Goal: Task Accomplishment & Management: Manage account settings

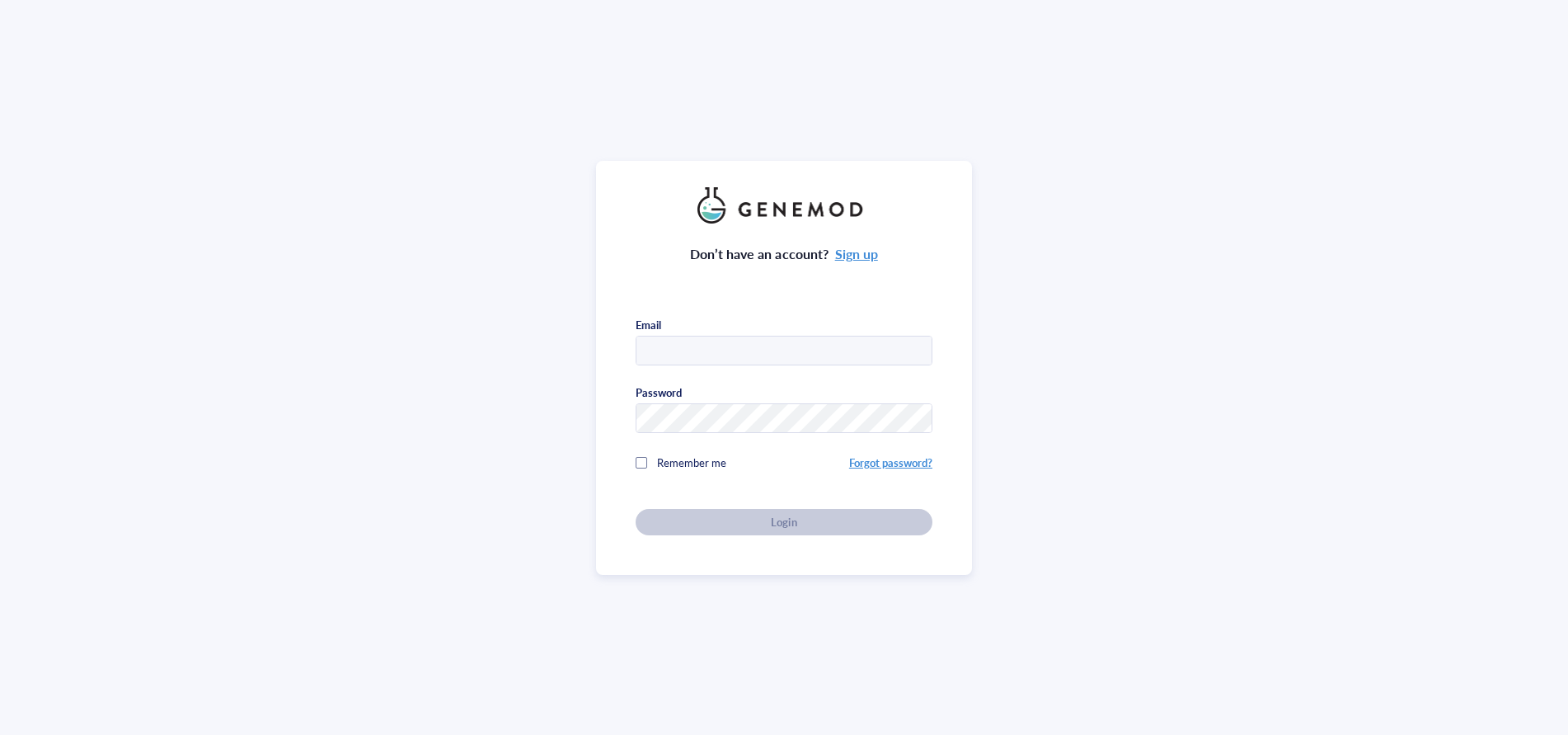
type input "[EMAIL_ADDRESS][PERSON_NAME][DOMAIN_NAME]"
click at [722, 497] on div "Don’t have an account? Sign up Email [EMAIL_ADDRESS][PERSON_NAME][DOMAIN_NAME] …" at bounding box center [784, 379] width 297 height 312
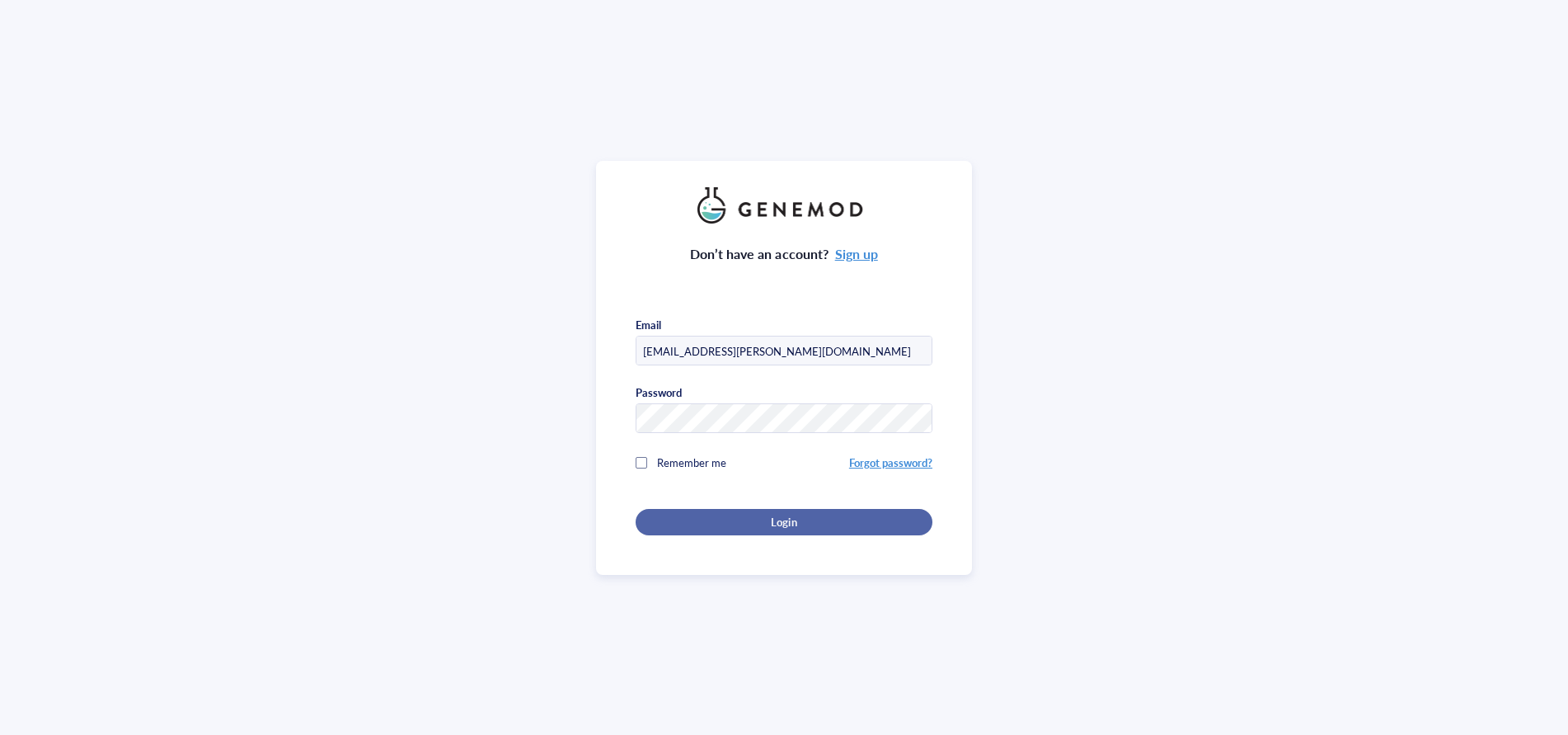
click at [724, 515] on div "Login" at bounding box center [783, 522] width 244 height 15
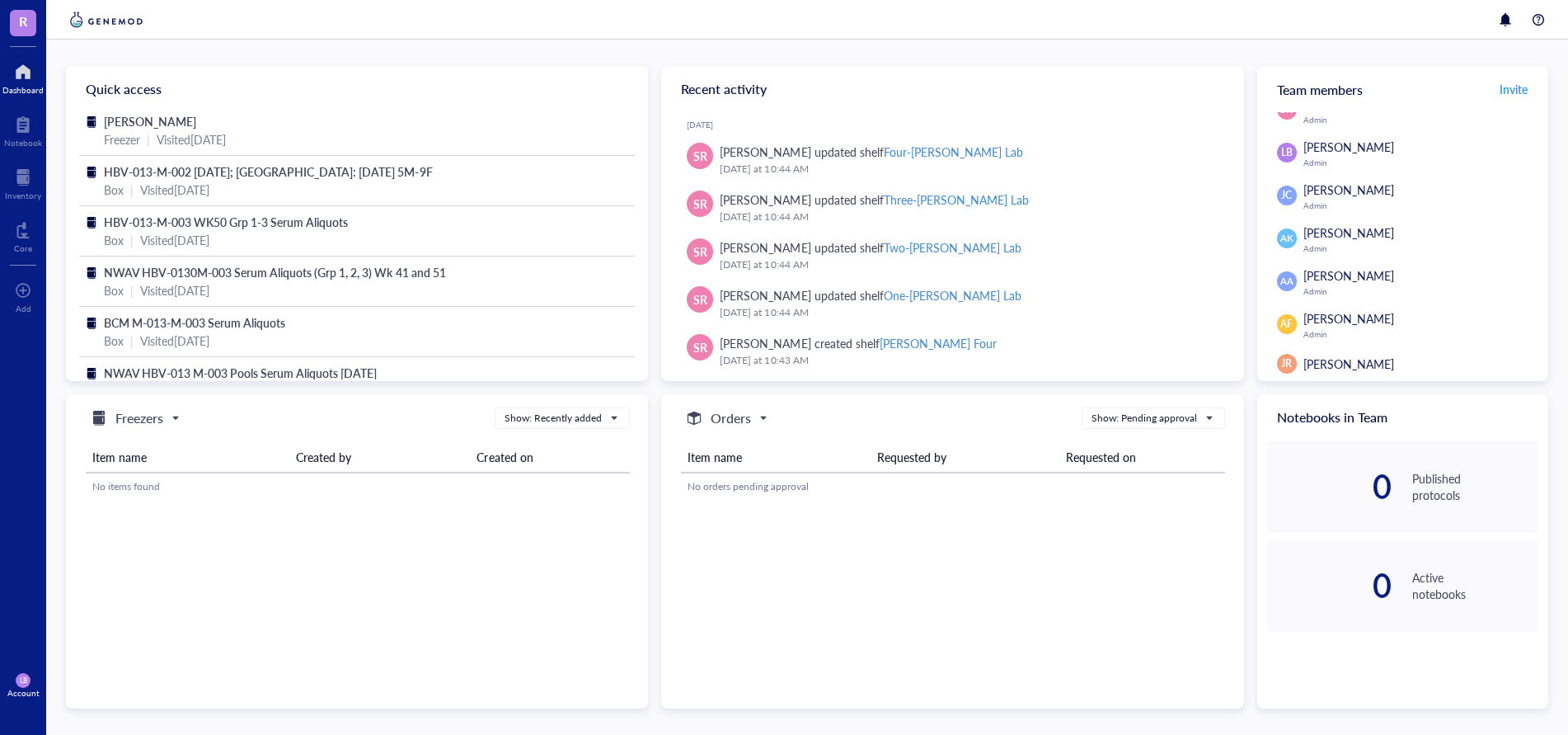
scroll to position [48, 0]
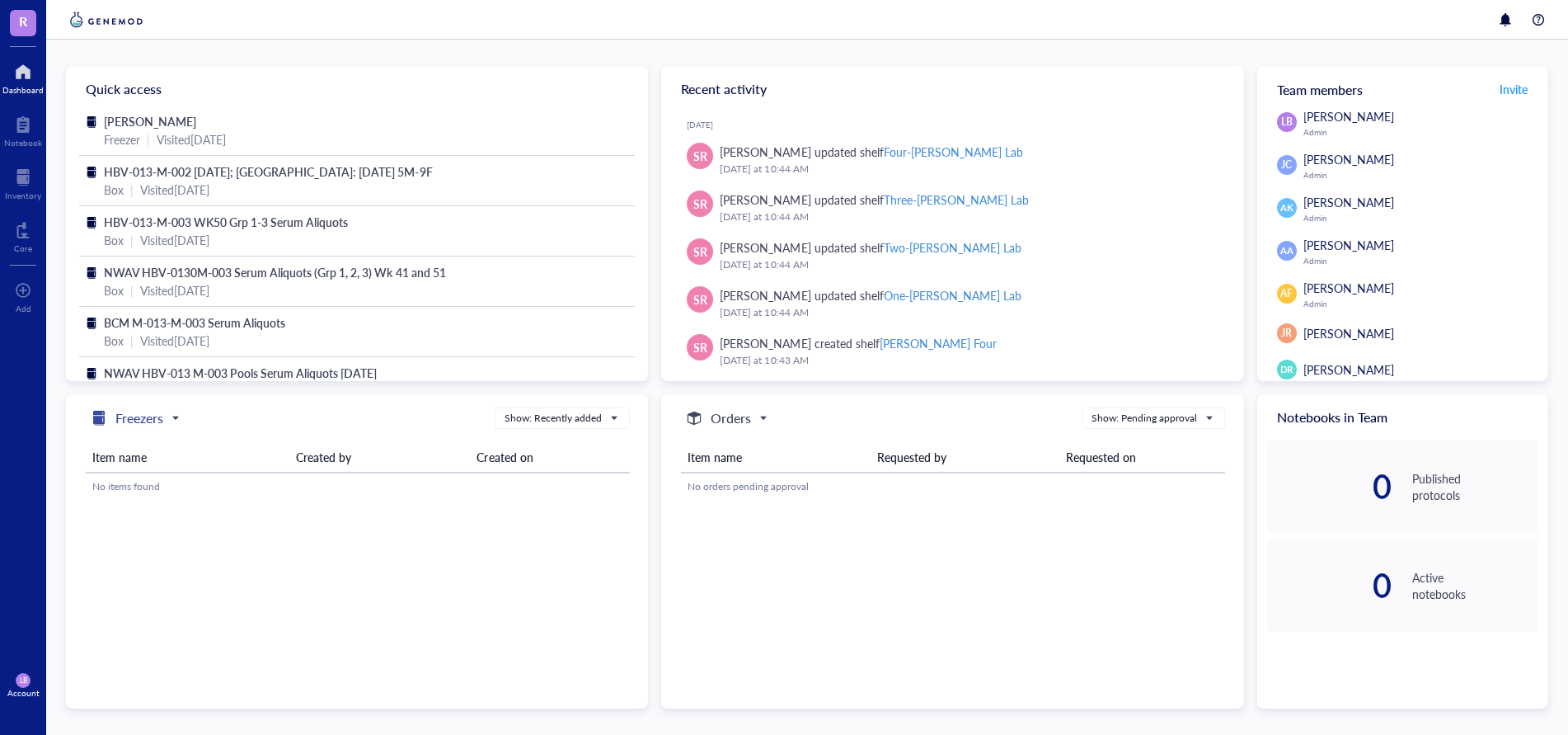
click at [137, 426] on h5 "Freezers" at bounding box center [138, 418] width 48 height 20
click at [137, 425] on h5 "Freezers" at bounding box center [138, 418] width 48 height 20
click at [24, 185] on div at bounding box center [23, 176] width 36 height 26
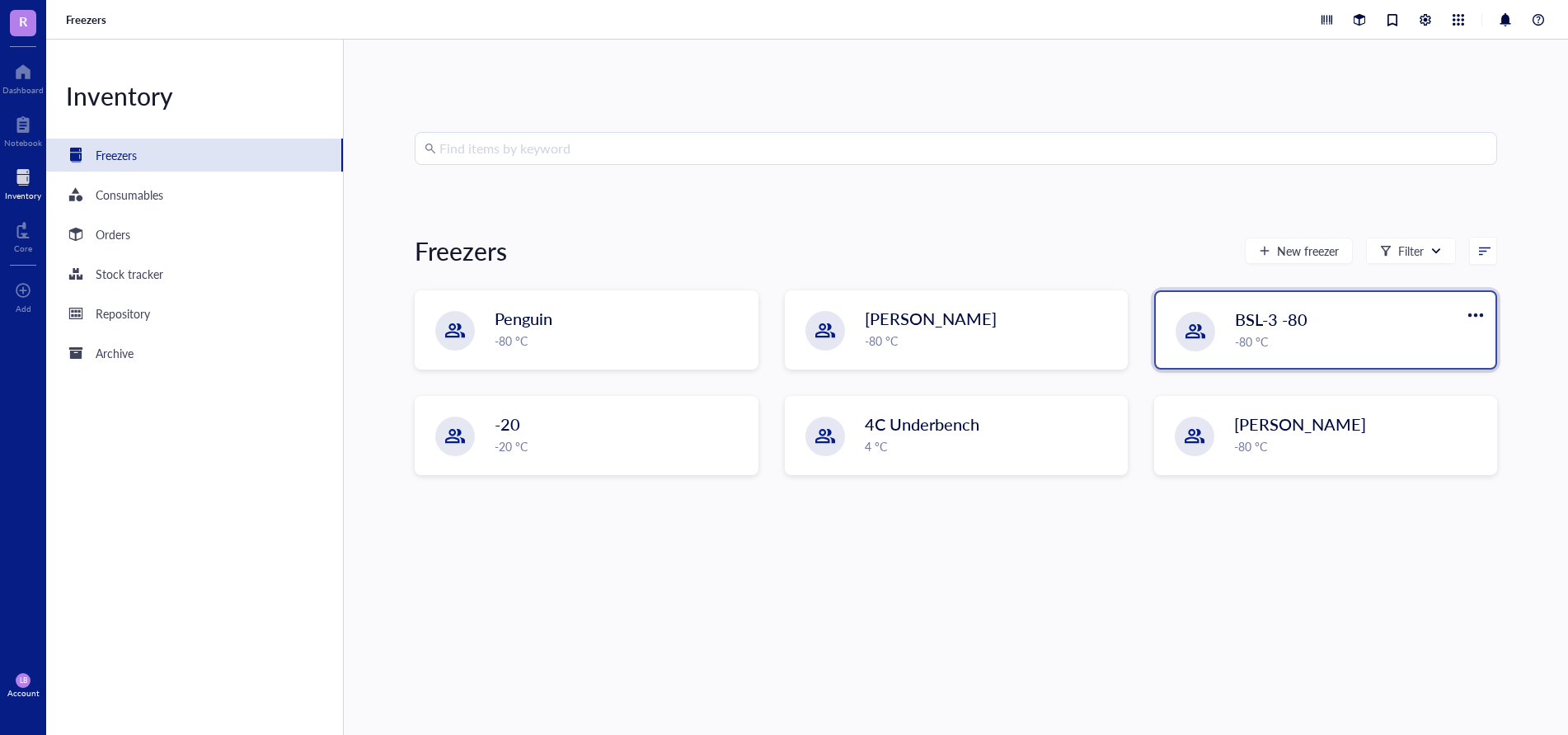
click at [1330, 343] on div "-80 °C" at bounding box center [1359, 341] width 251 height 18
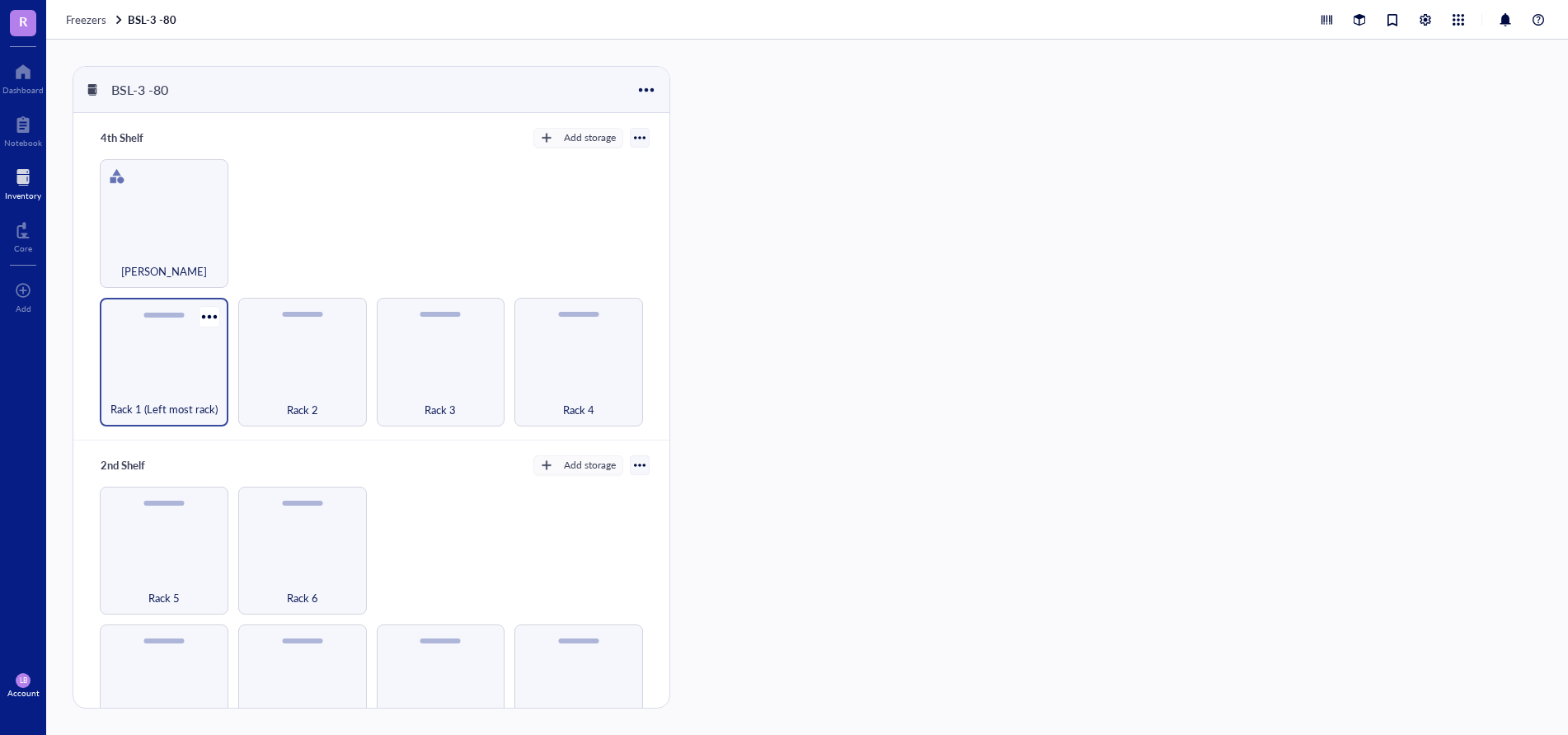
click at [129, 361] on div "Rack 1 (Left most rack)" at bounding box center [164, 362] width 129 height 129
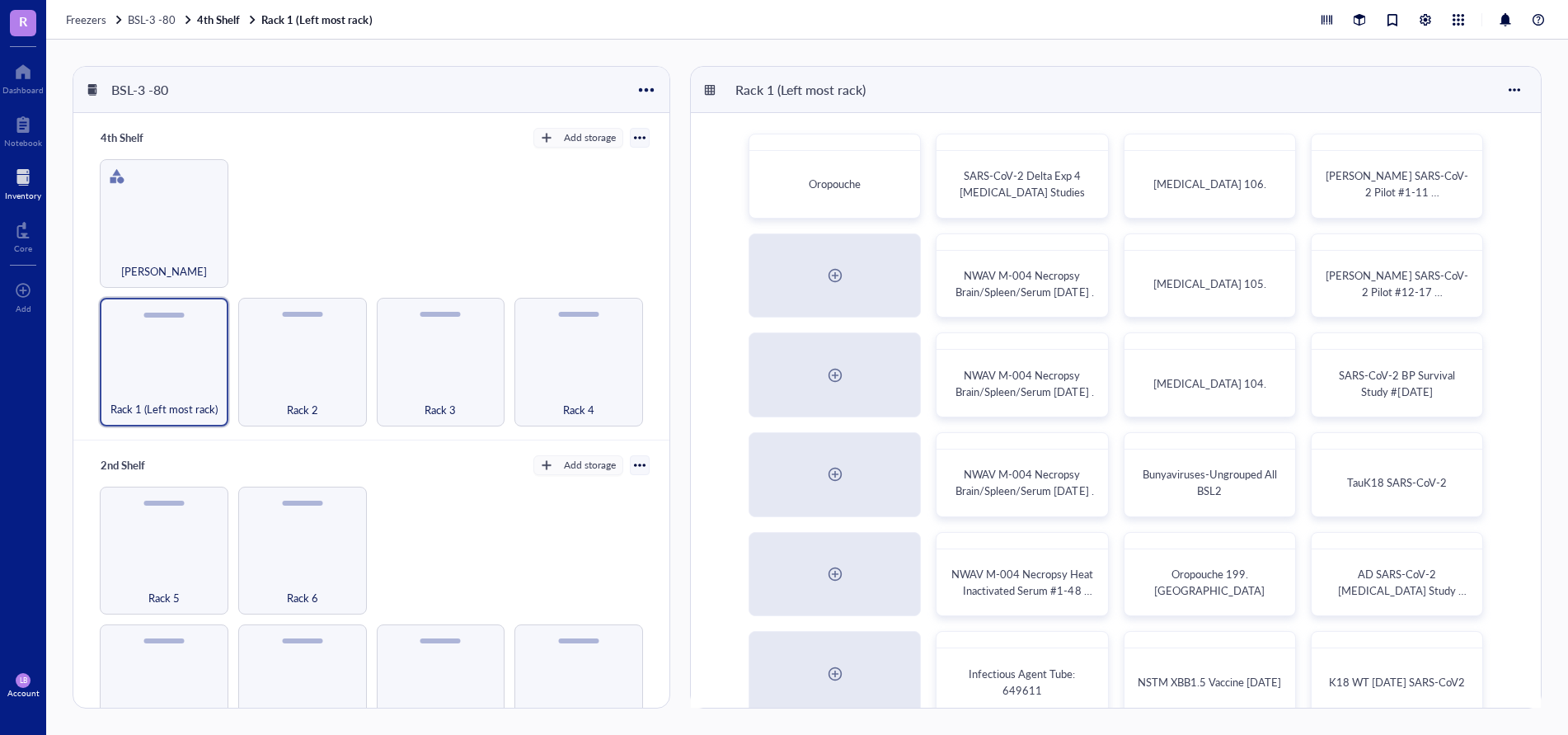
click at [638, 135] on div at bounding box center [639, 138] width 12 height 12
click at [646, 90] on div at bounding box center [646, 89] width 24 height 24
click at [676, 143] on div "Settings" at bounding box center [667, 144] width 39 height 15
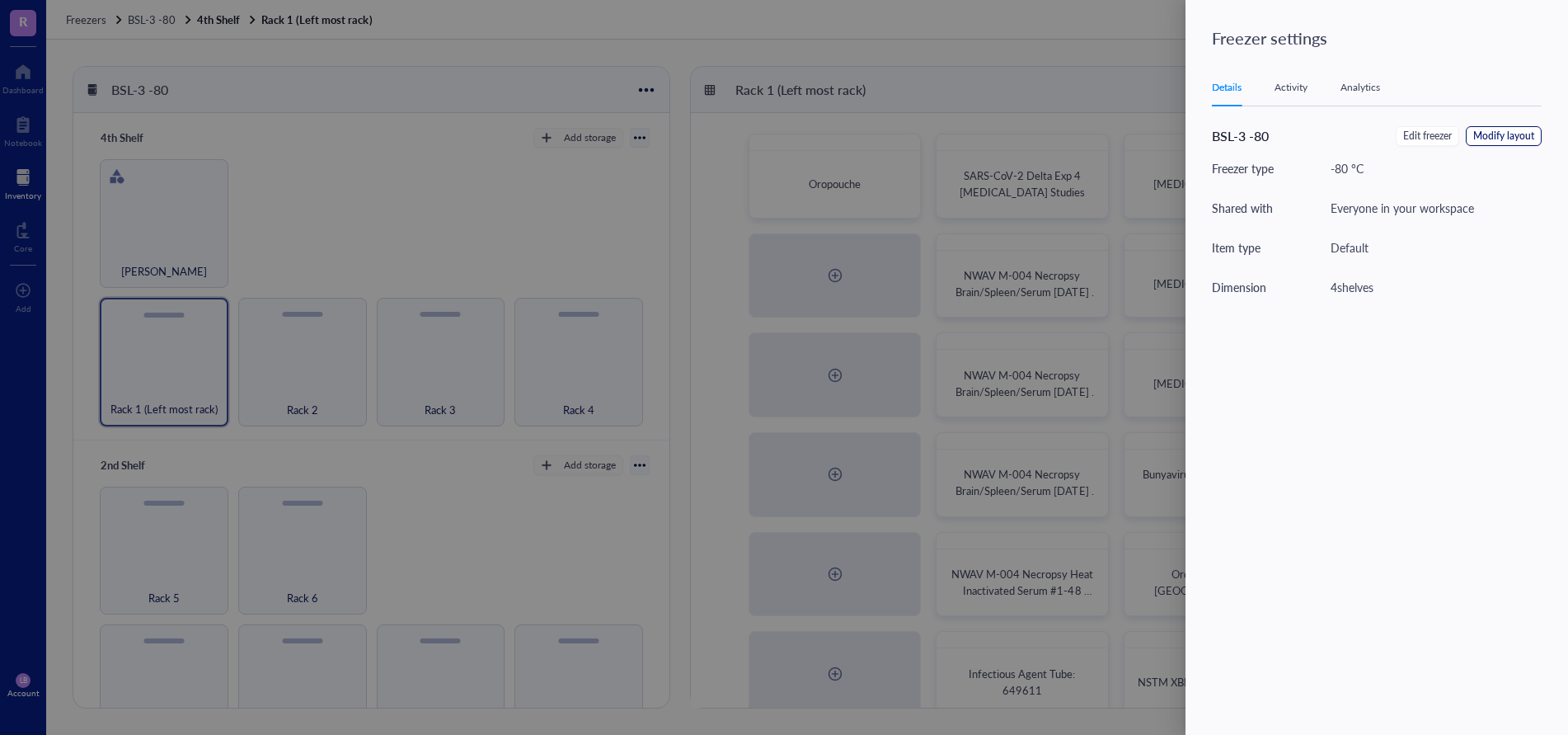
click at [1510, 136] on span "Modify layout" at bounding box center [1503, 136] width 61 height 15
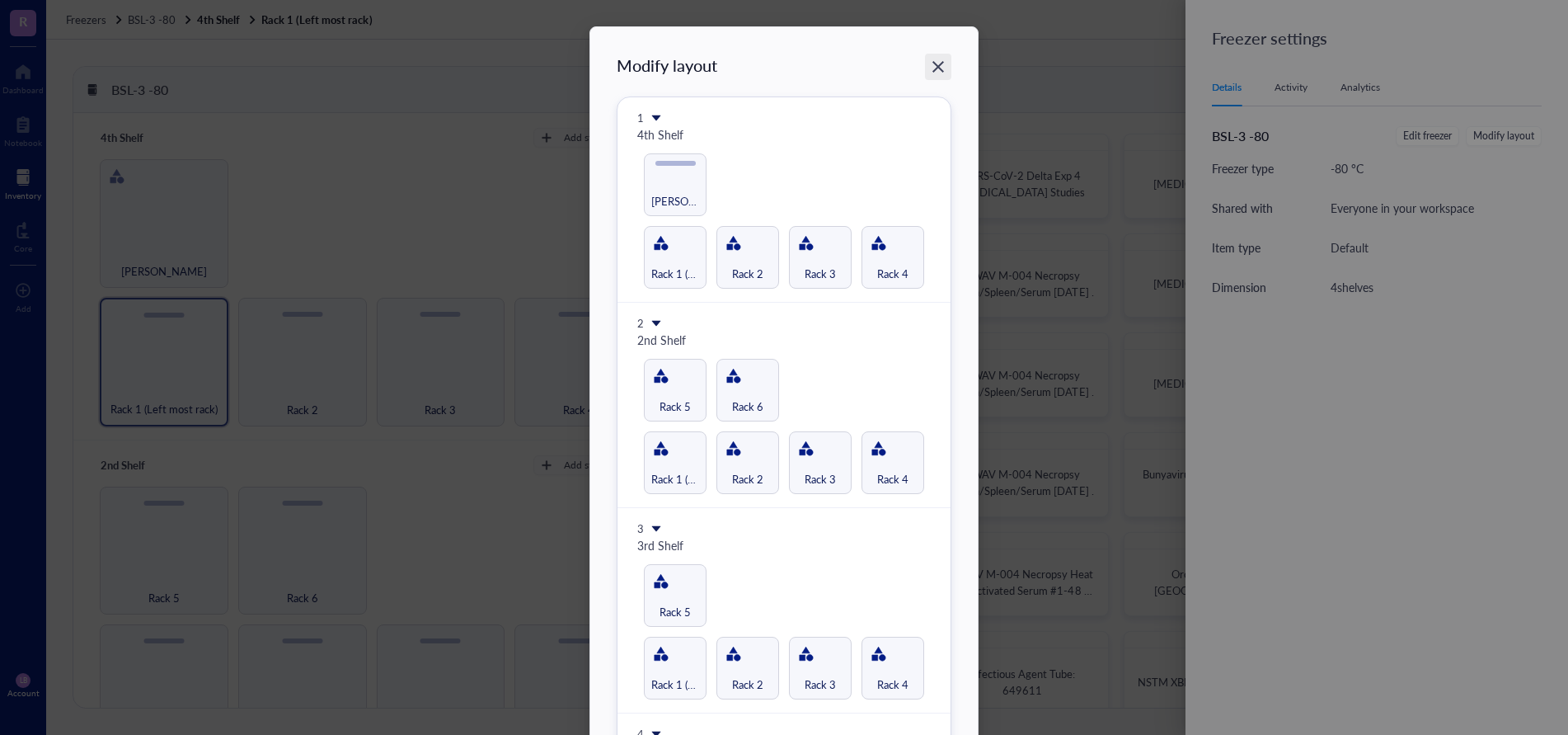
click at [938, 64] on icon "Close" at bounding box center [938, 67] width 12 height 12
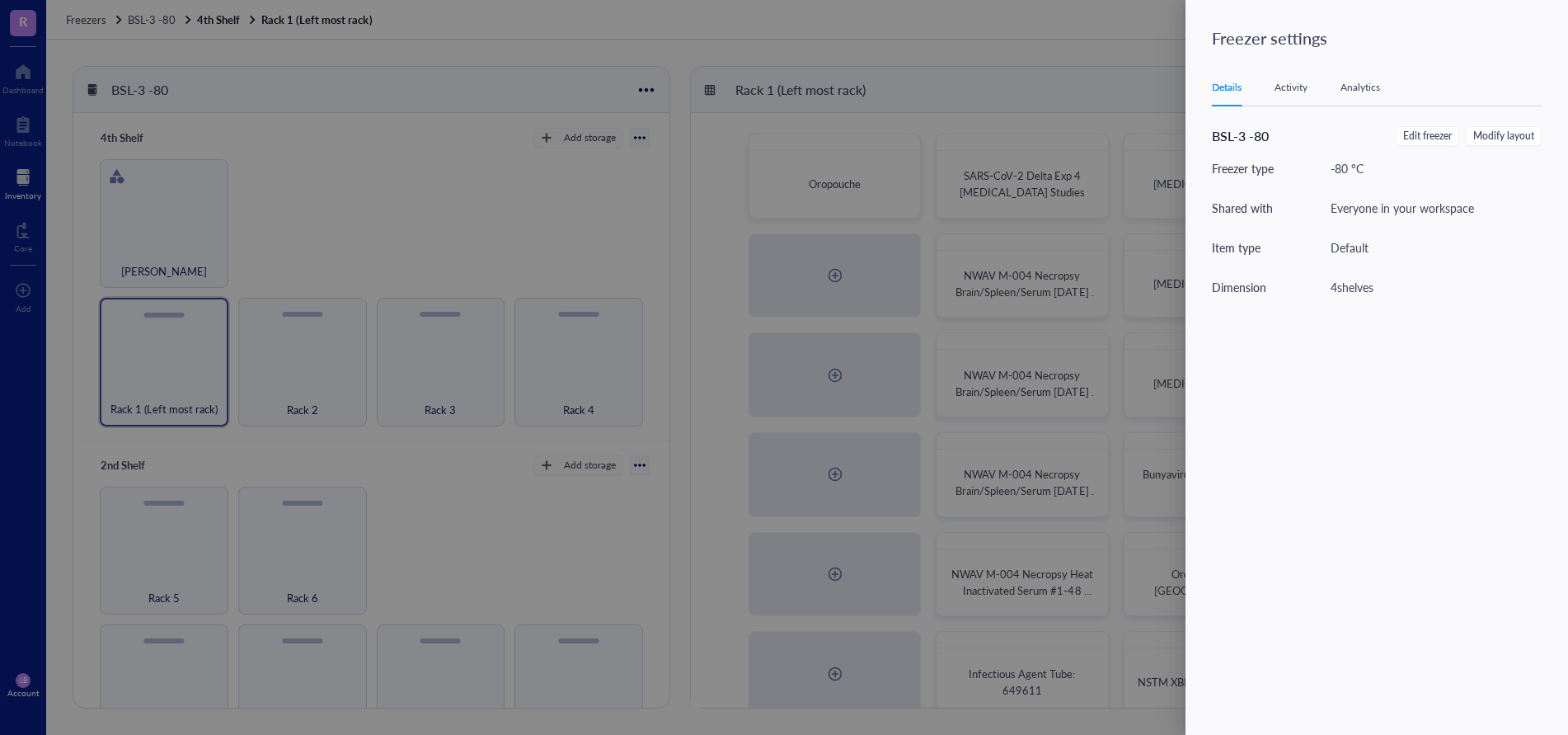
click at [1047, 65] on div at bounding box center [784, 367] width 1568 height 735
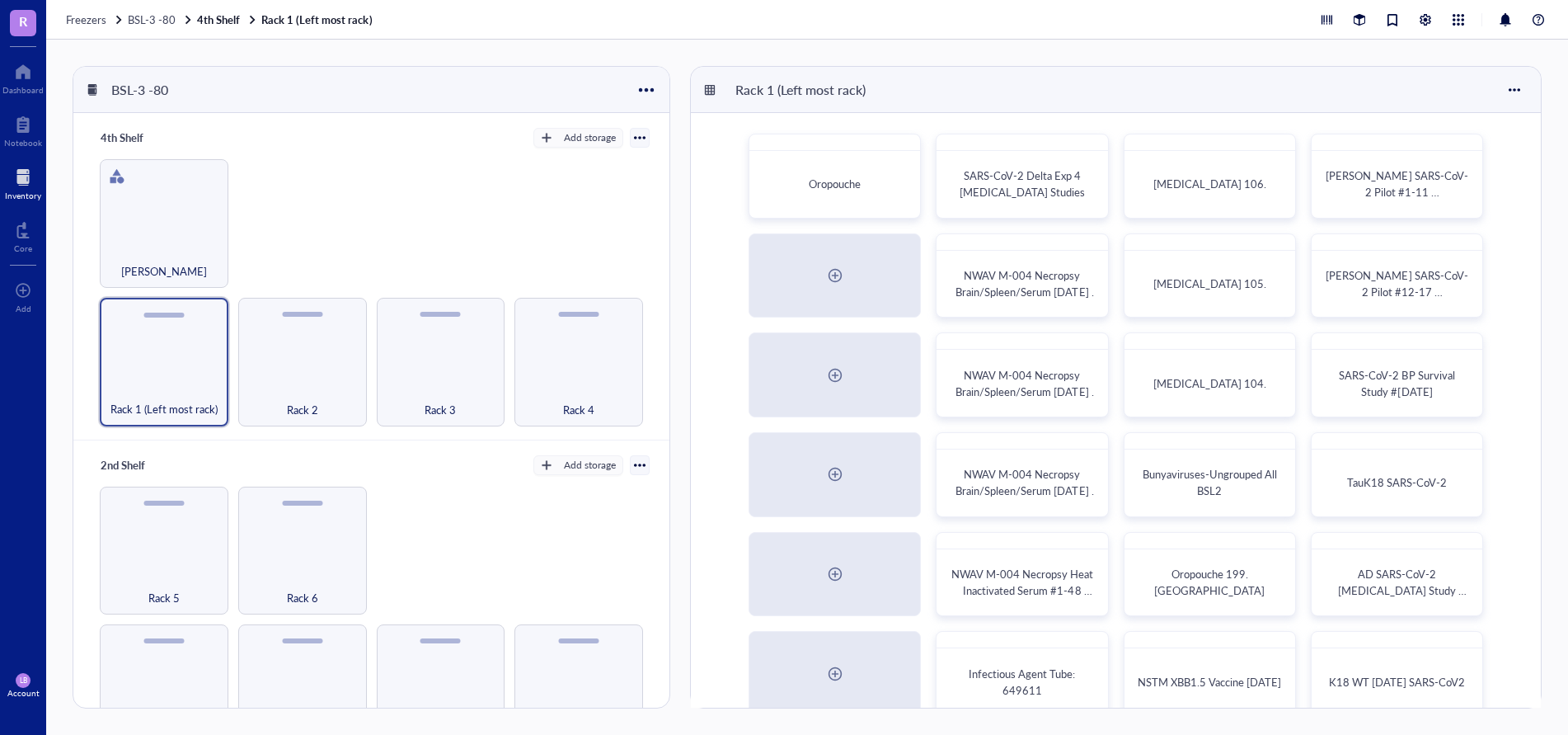
click at [636, 139] on div at bounding box center [639, 138] width 12 height 12
click at [433, 208] on div "Rack 1 (Left most rack) Rack 2 Rack 3 Rack 4 [PERSON_NAME]" at bounding box center [371, 292] width 557 height 267
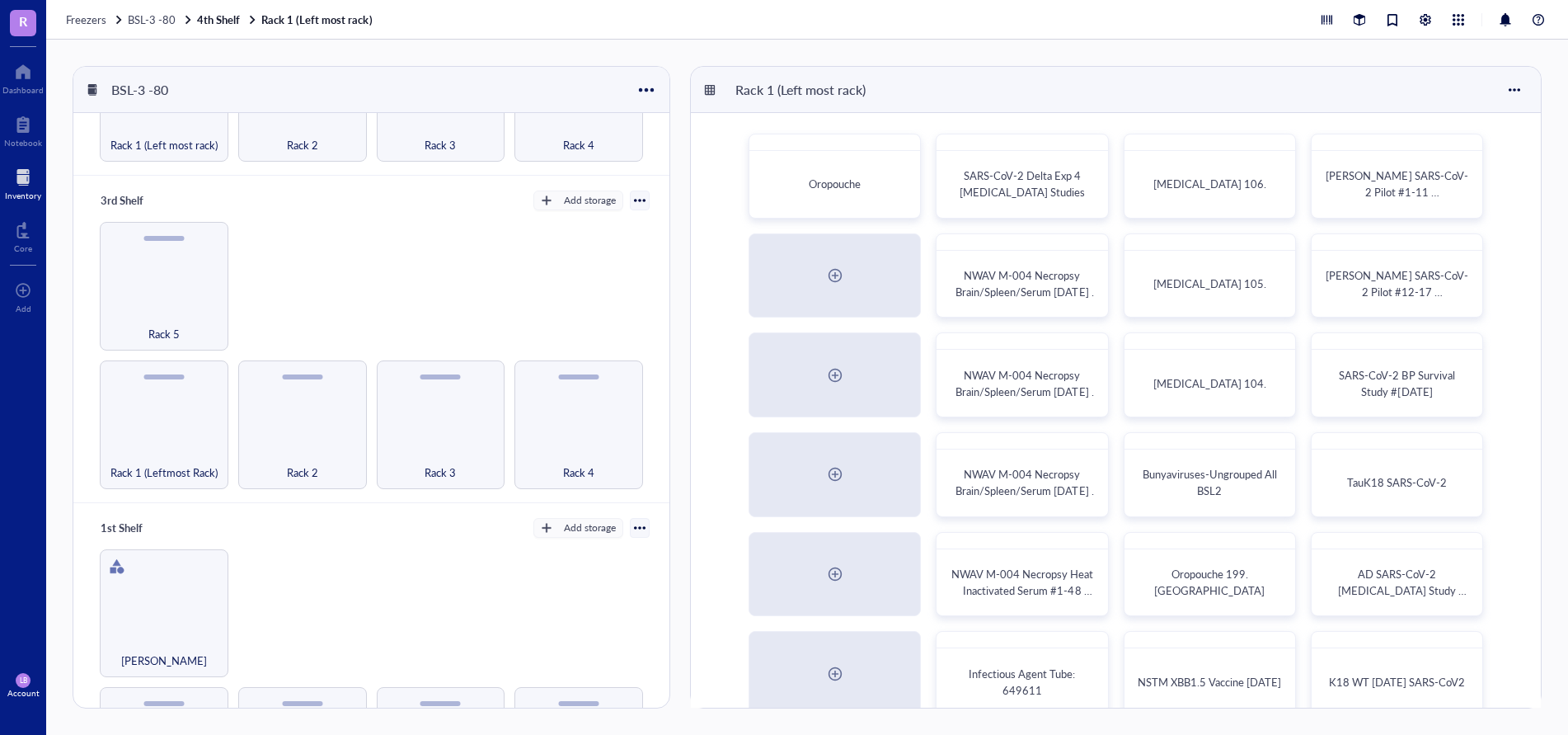
scroll to position [687, 0]
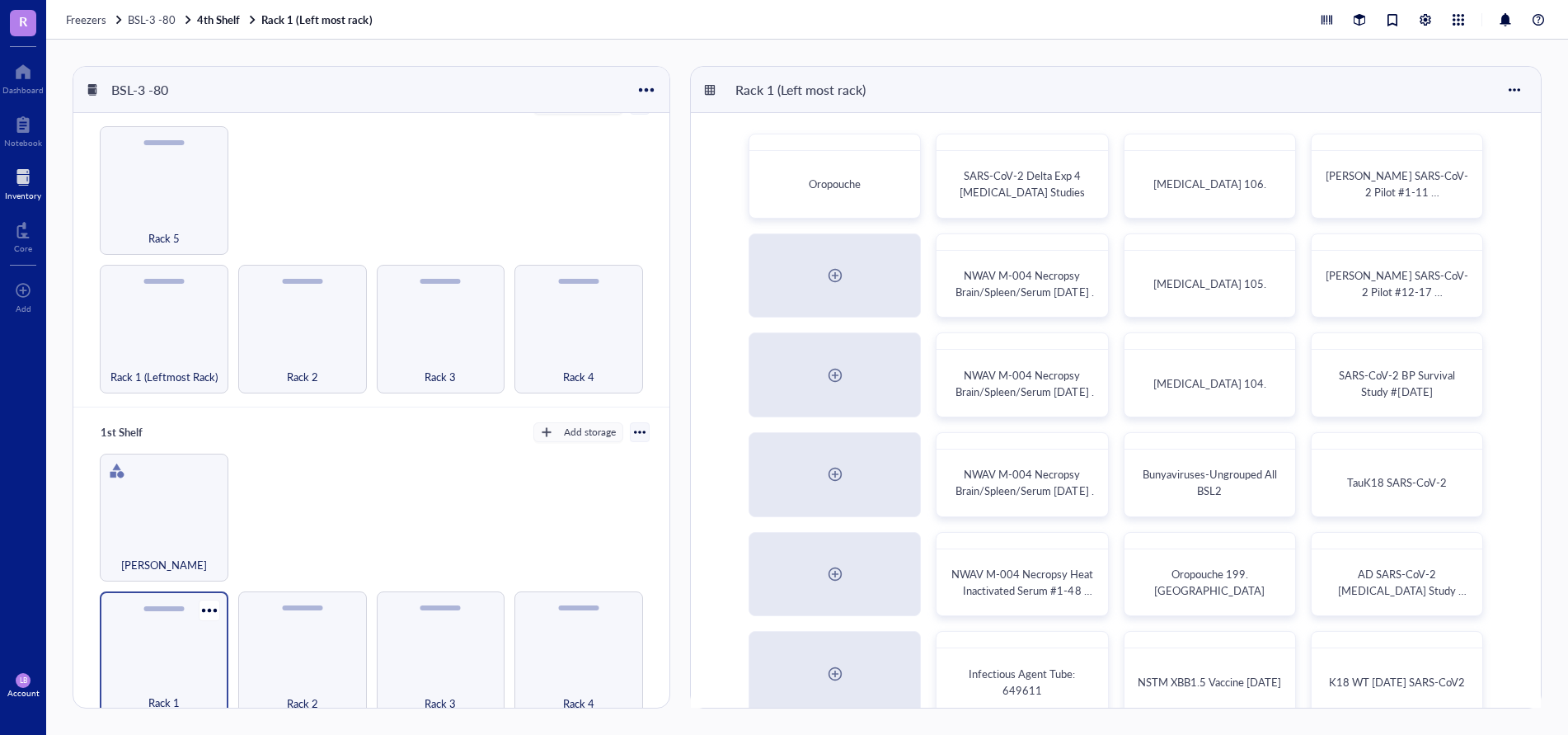
click at [152, 658] on div "Rack 1" at bounding box center [164, 655] width 129 height 129
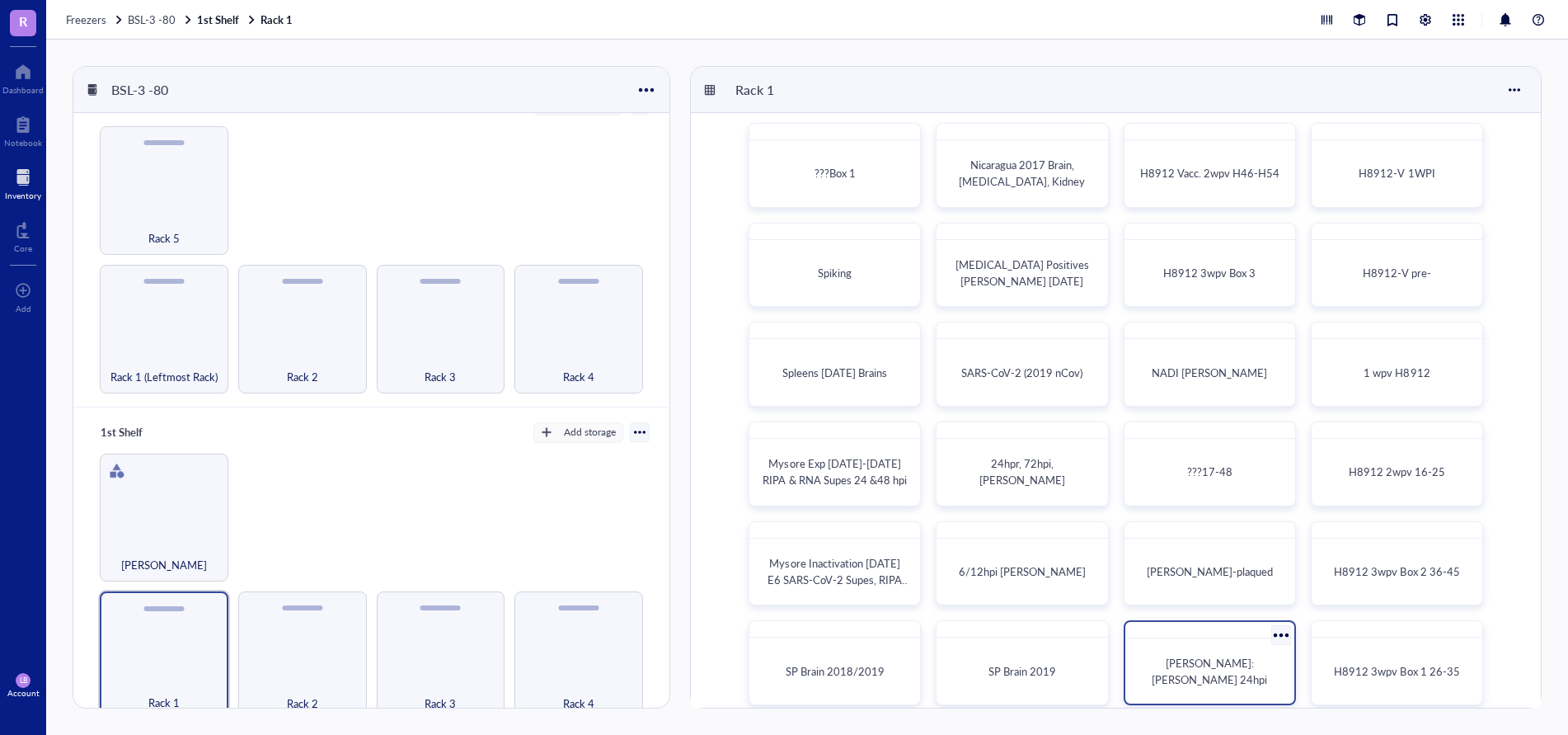
scroll to position [29, 0]
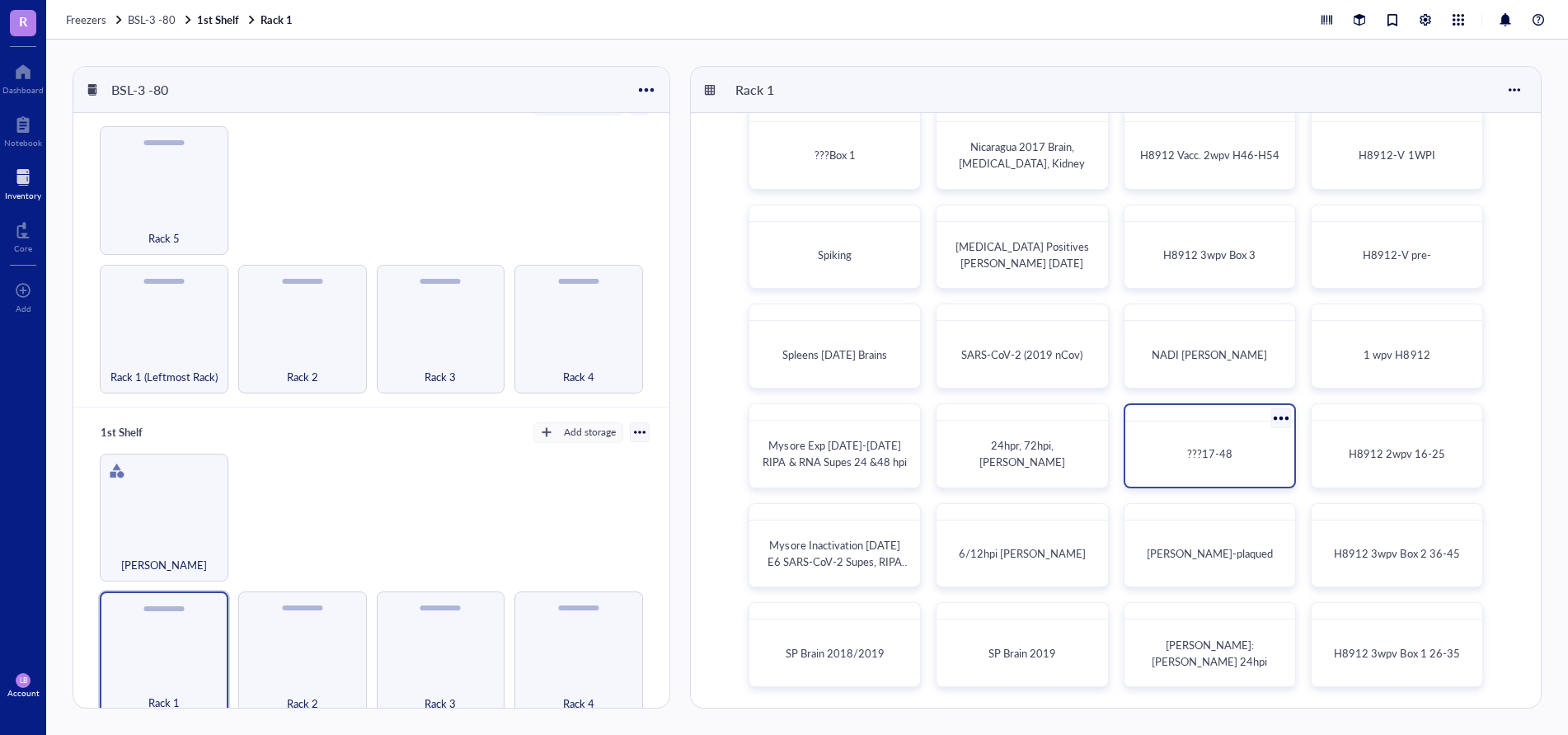
click at [1286, 421] on div at bounding box center [1280, 417] width 24 height 24
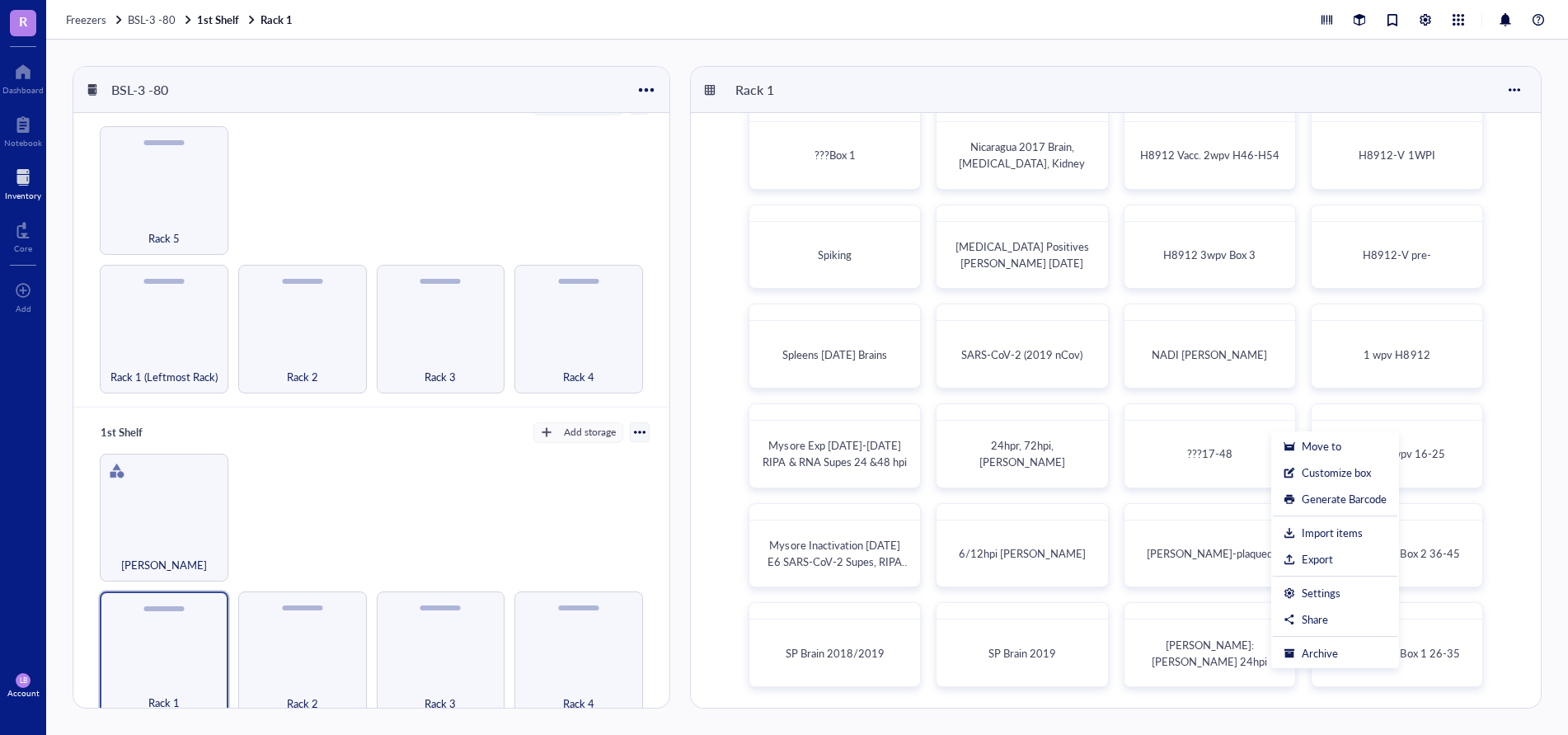
click at [1496, 487] on div "???Box 1 [GEOGRAPHIC_DATA] 2017 Brain, [MEDICAL_DATA], Kidney H8912 Vacc. 2wpv …" at bounding box center [1115, 396] width 850 height 623
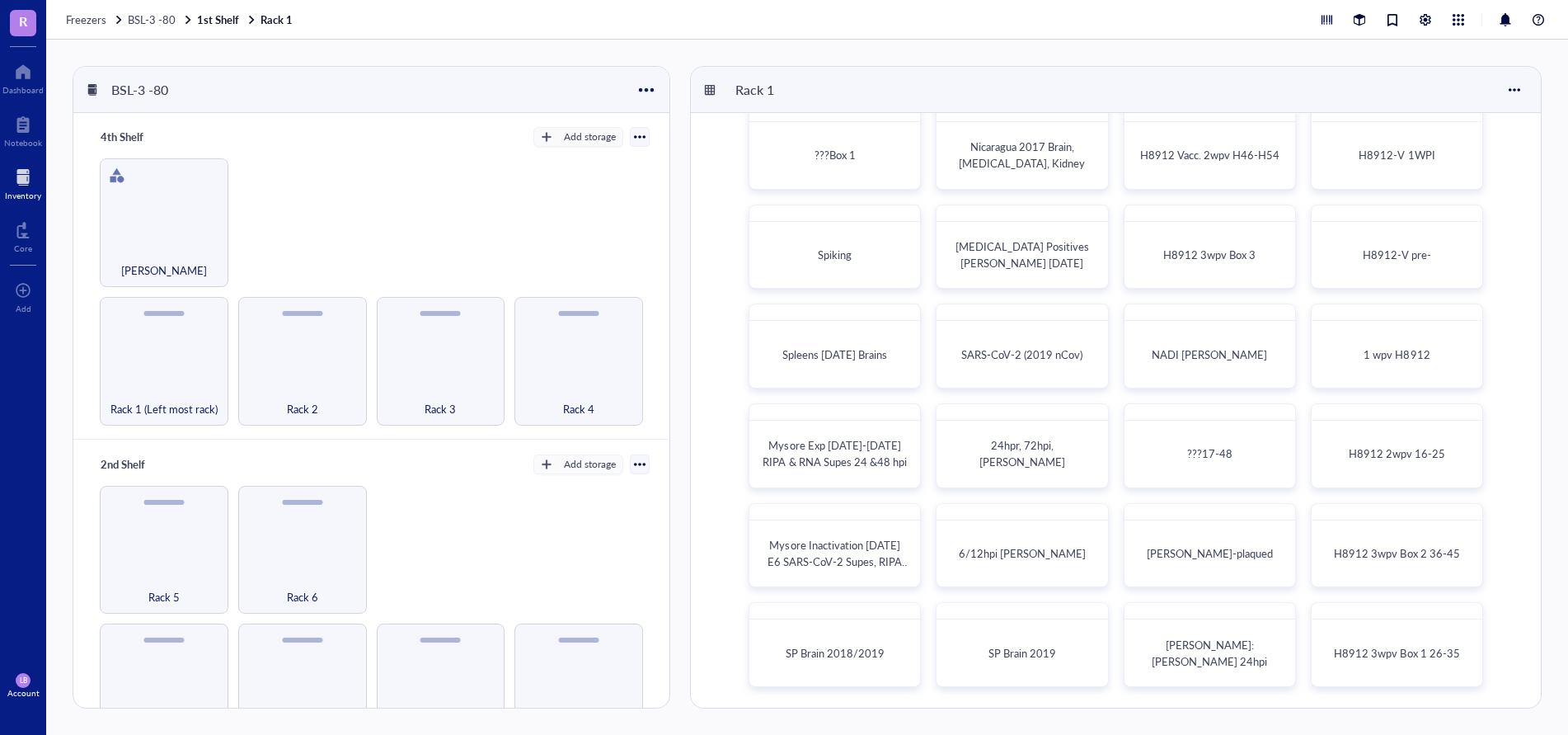
scroll to position [0, 0]
click at [125, 374] on div "Rack 1 (Left most rack)" at bounding box center [164, 362] width 129 height 129
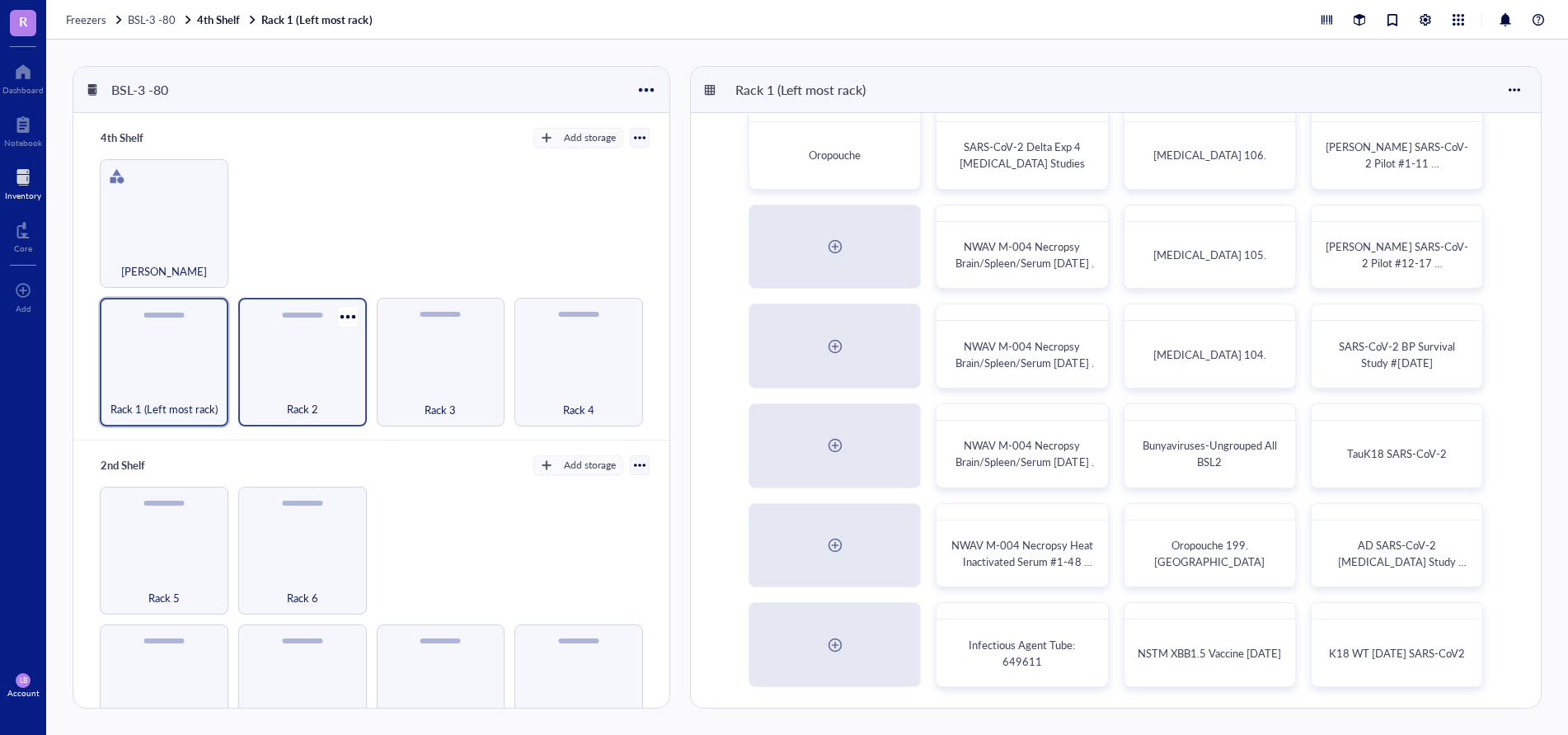
click at [270, 386] on div "Rack 2" at bounding box center [302, 399] width 112 height 36
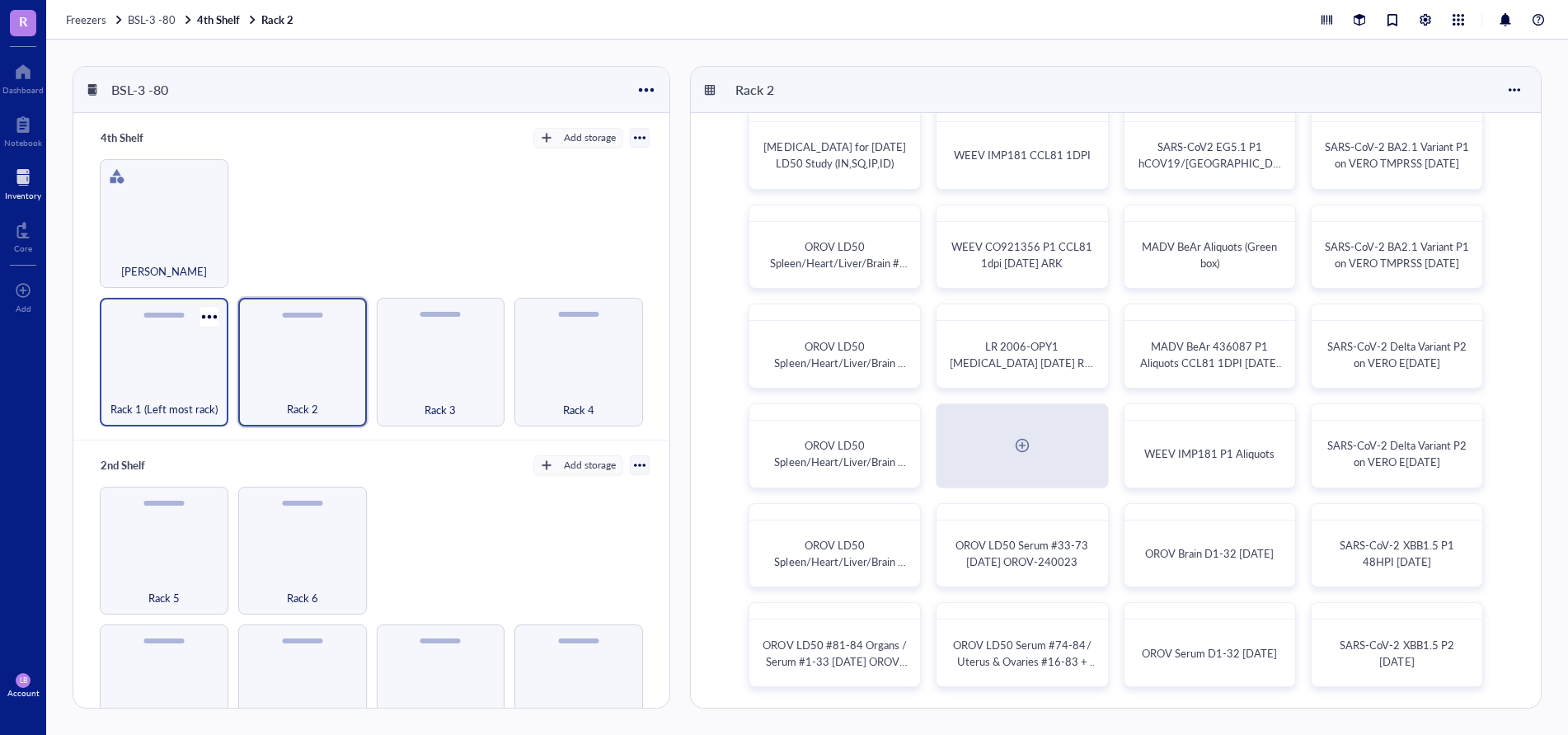
click at [164, 390] on div "Rack 1 (Left most rack)" at bounding box center [164, 399] width 112 height 36
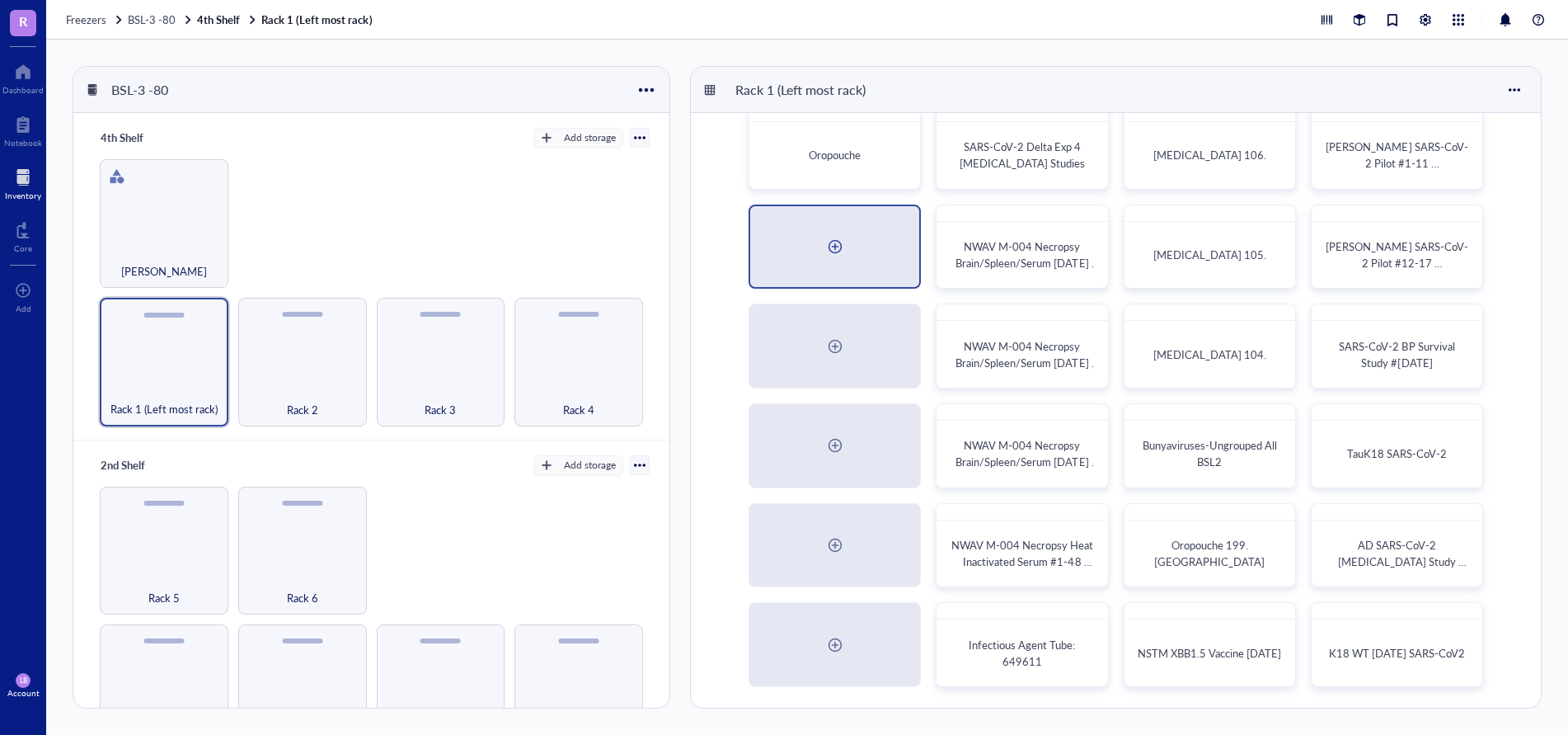
click at [815, 265] on div at bounding box center [834, 246] width 169 height 82
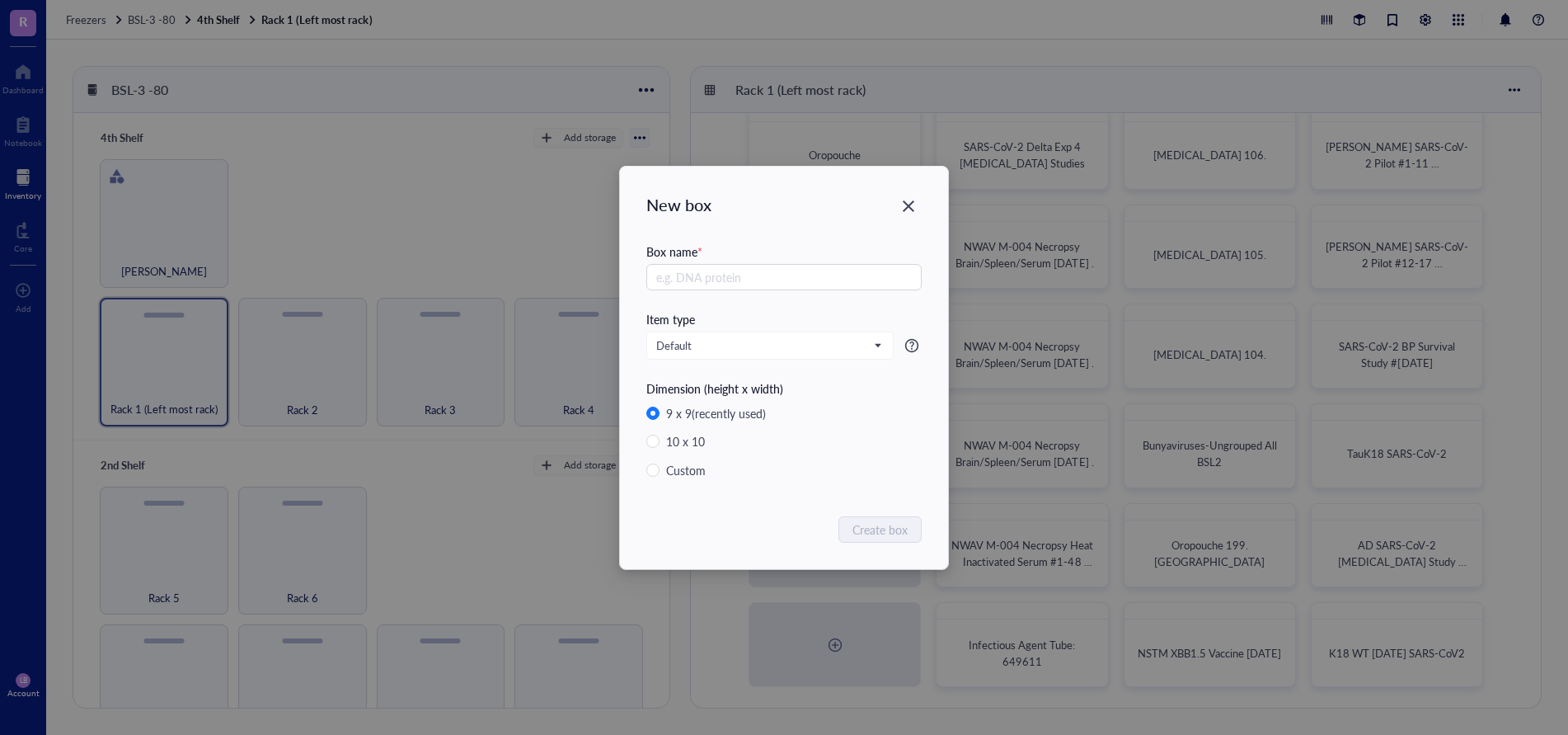
type input "k"
type input "K18 LD50 Study 3/2025"
click at [895, 530] on span "Create box" at bounding box center [880, 529] width 55 height 18
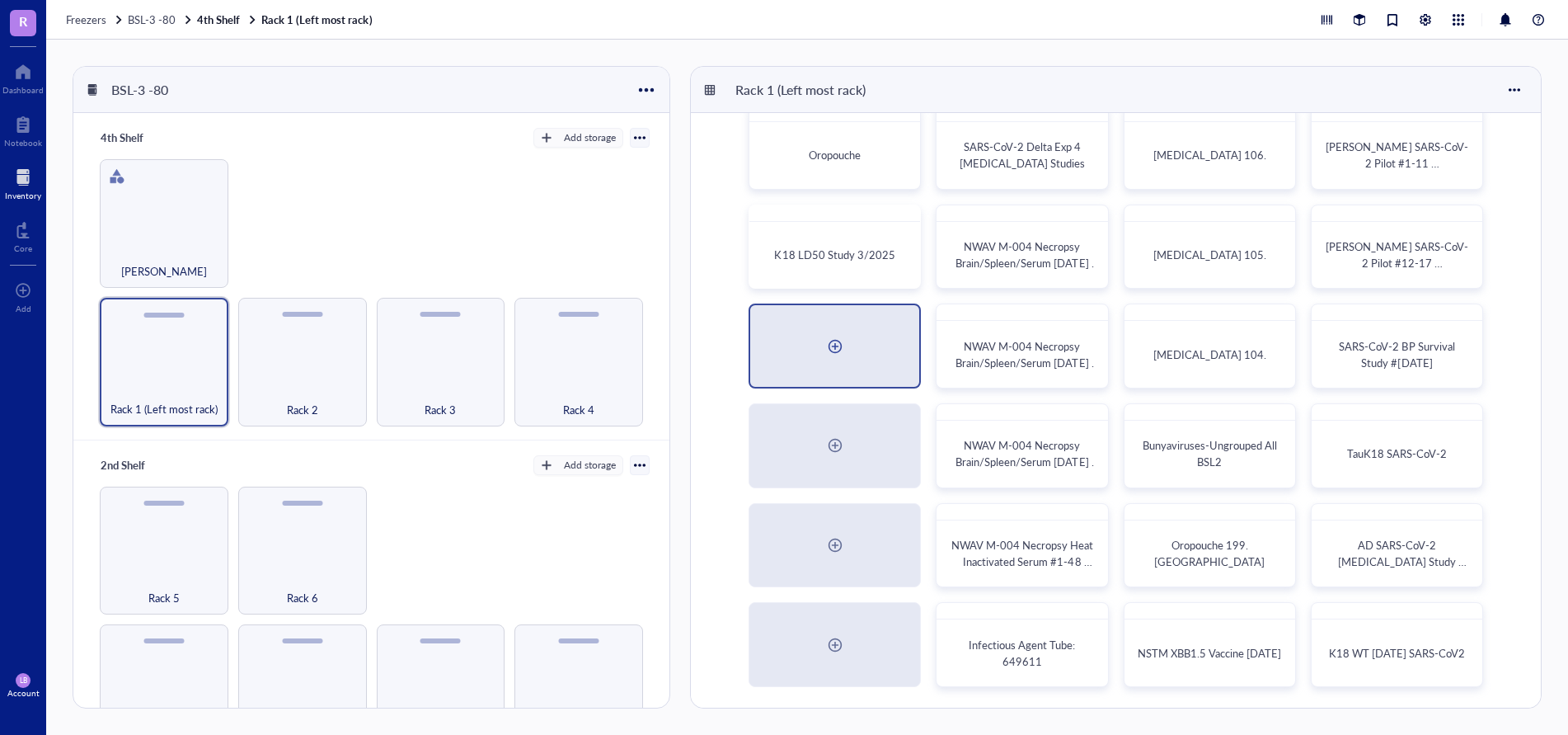
click at [850, 355] on div at bounding box center [834, 345] width 169 height 82
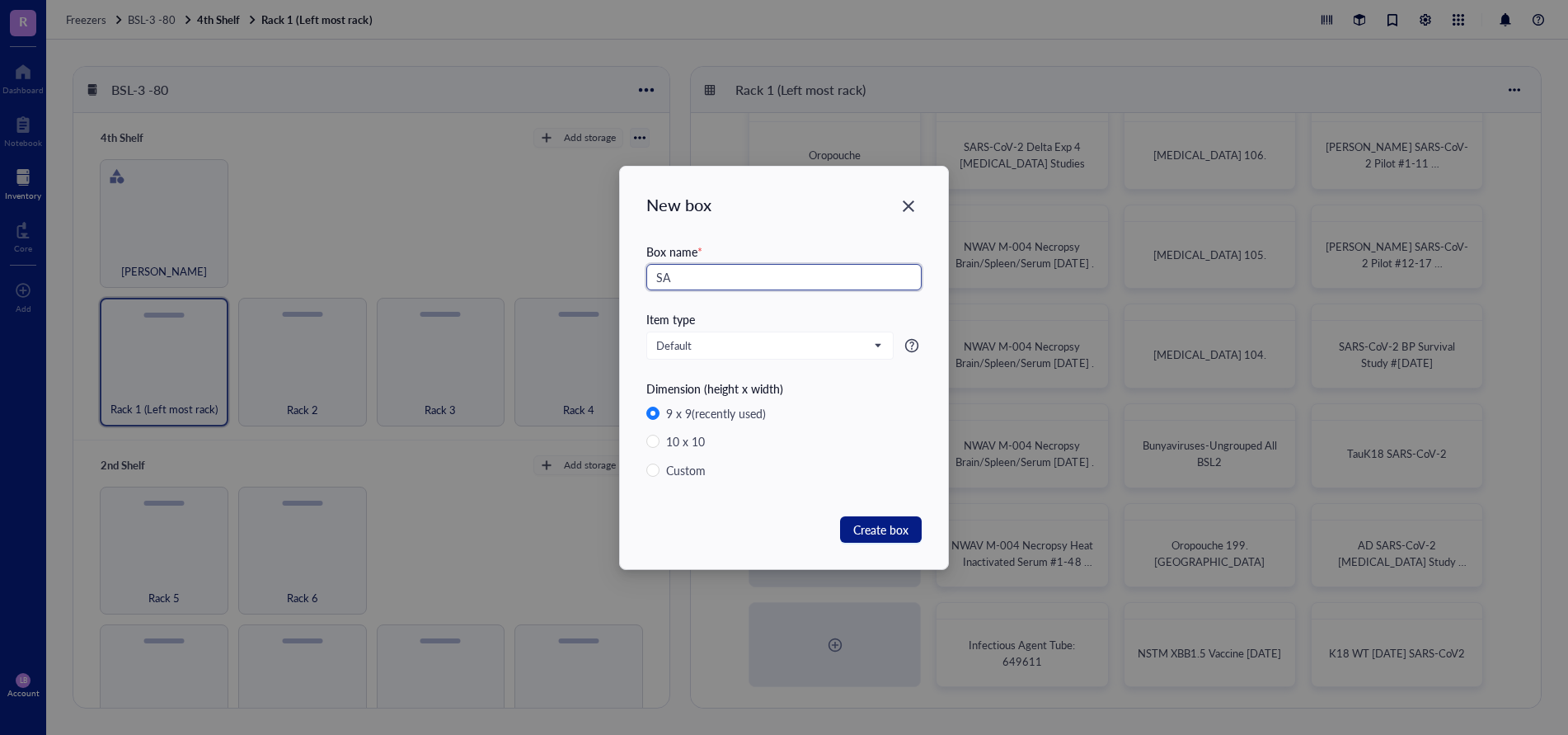
type input "S"
type input "APP SARS-CoV-2 LD50 Study"
click at [876, 521] on span "Create box" at bounding box center [880, 529] width 55 height 18
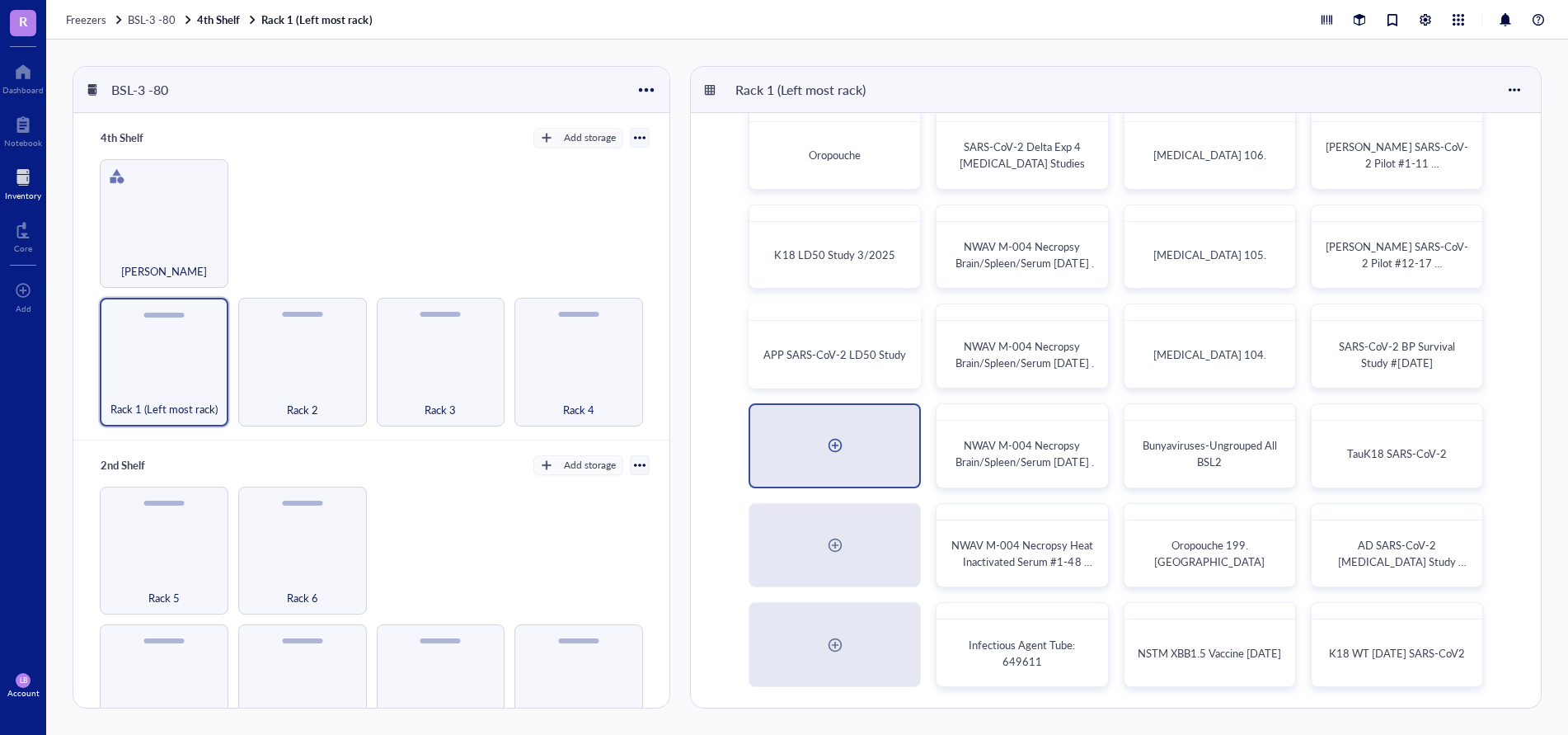
click at [829, 450] on div at bounding box center [834, 444] width 26 height 26
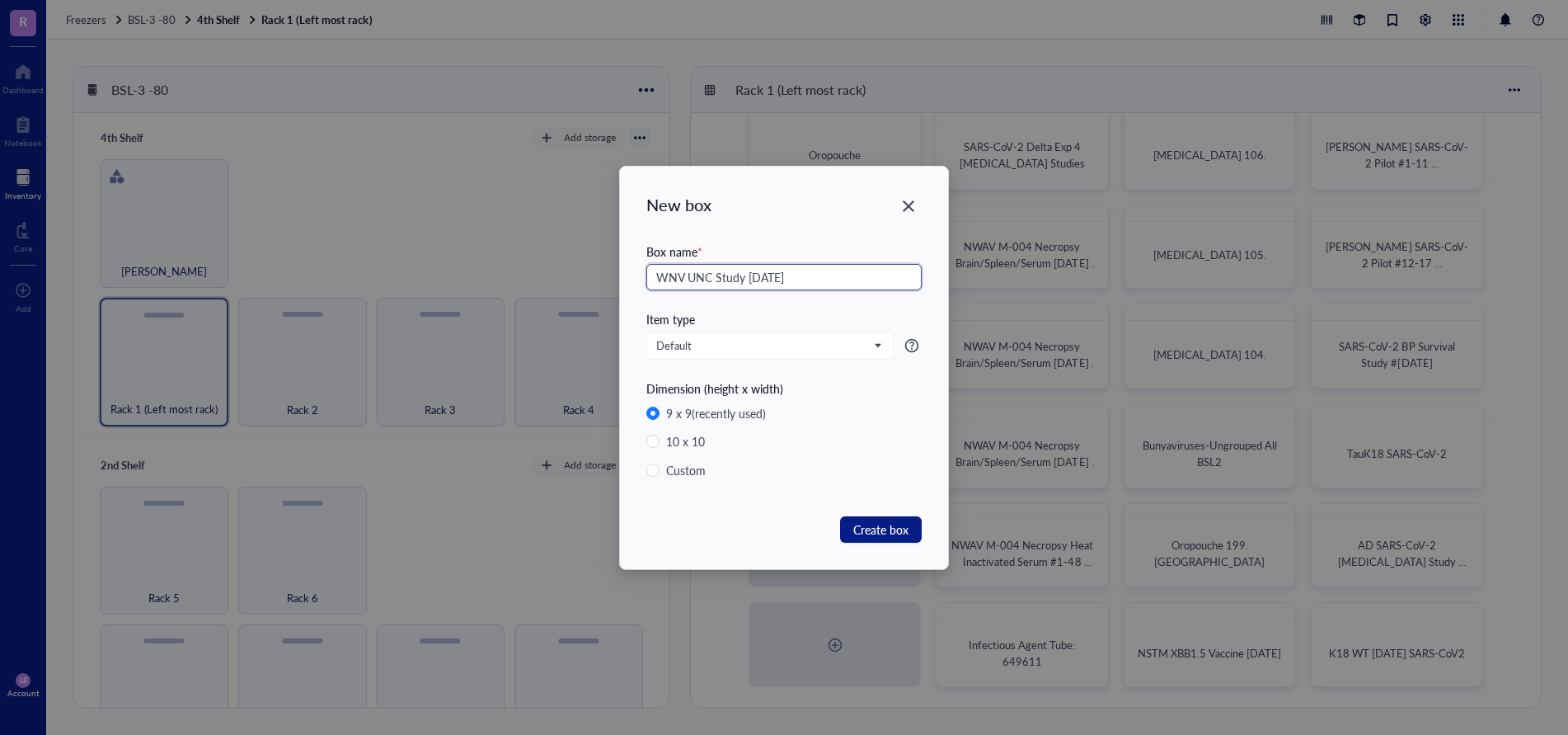
type input "WNV UNC Study [DATE]"
click at [886, 545] on div "New box Box name * WNV UNC Study [DATE] Item type Default Dimension (height x w…" at bounding box center [783, 367] width 328 height 402
click at [883, 530] on span "Create box" at bounding box center [880, 529] width 55 height 18
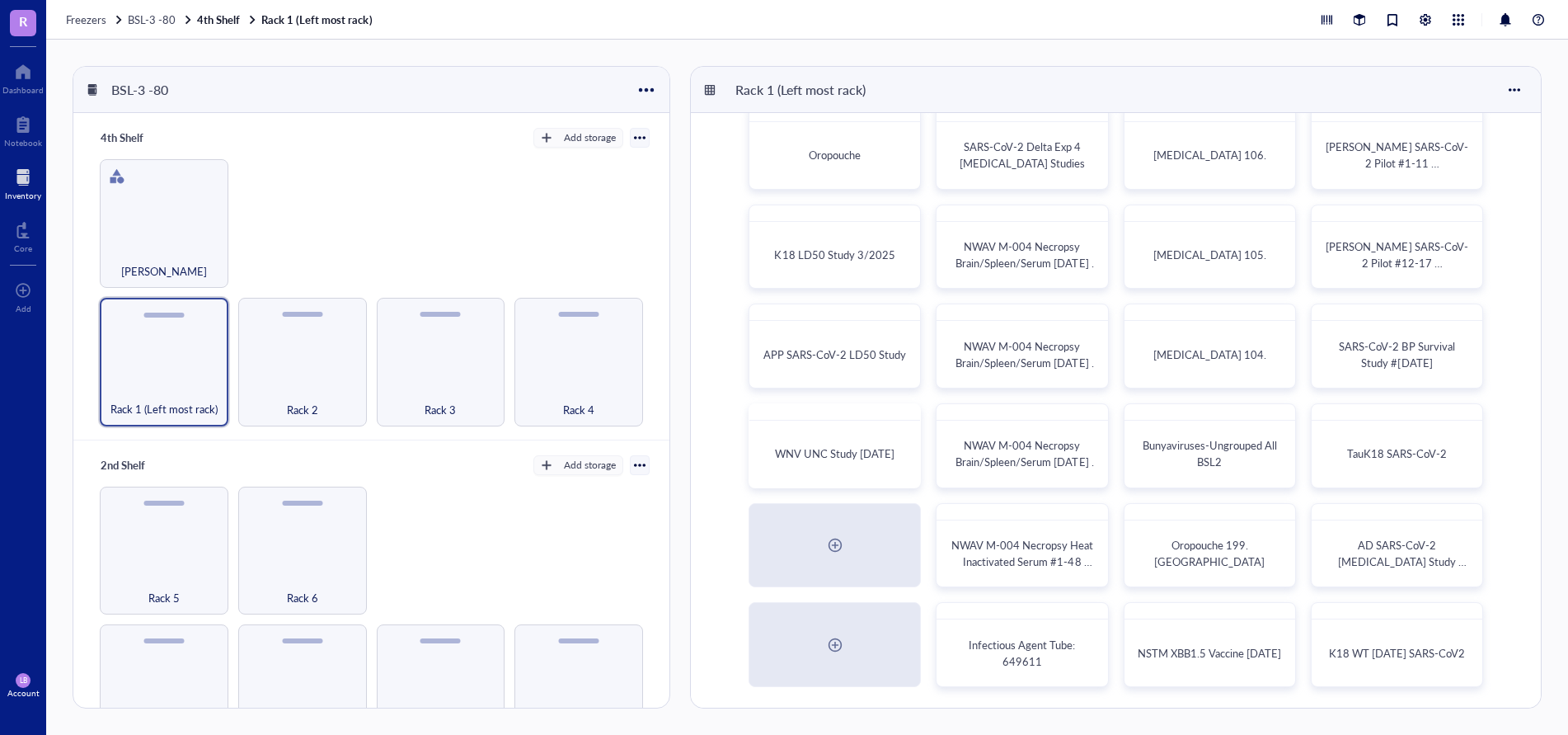
click at [878, 471] on div "WNV UNC Study [DATE]" at bounding box center [834, 454] width 157 height 54
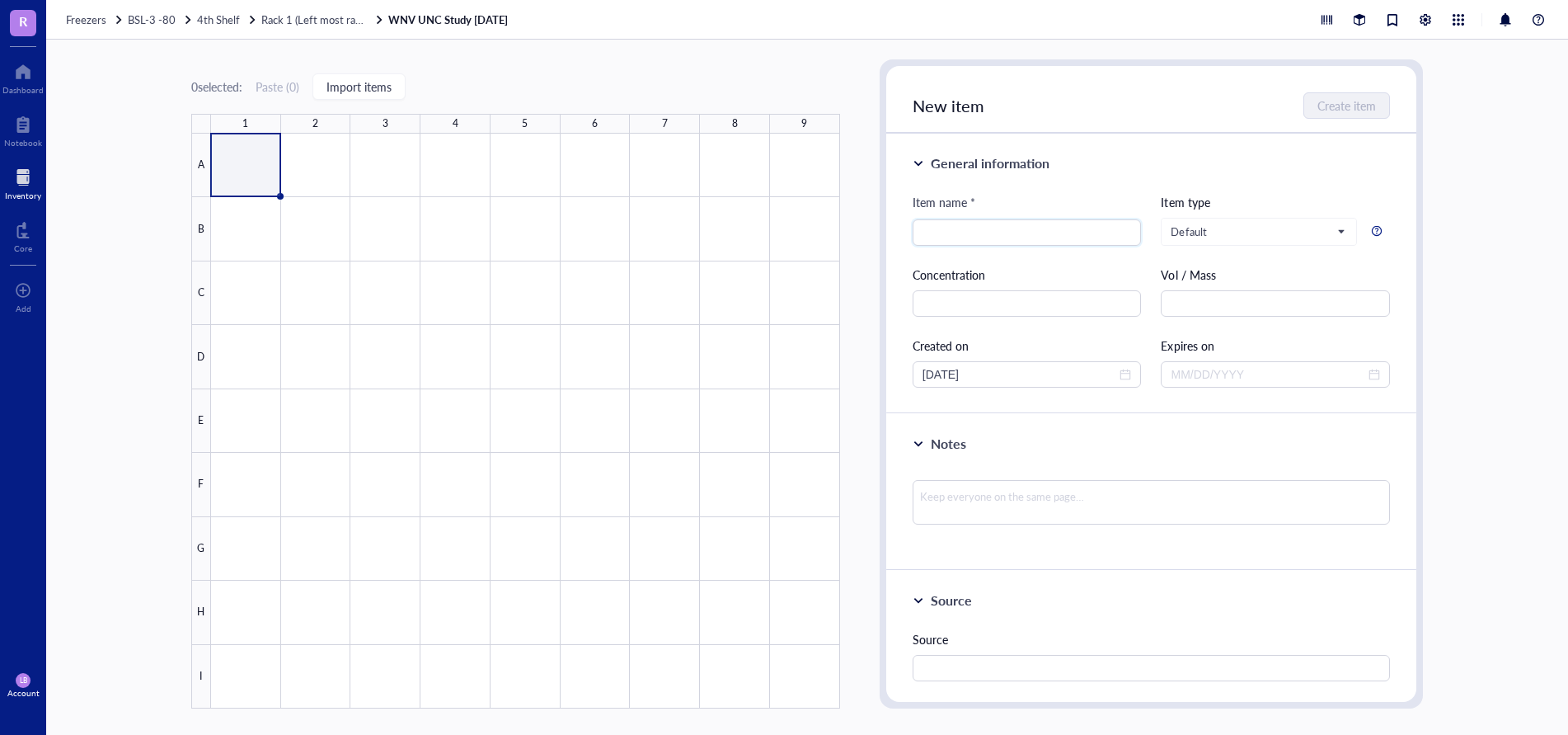
drag, startPoint x: 292, startPoint y: 22, endPoint x: 304, endPoint y: 35, distance: 17.7
click at [292, 22] on span "Rack 1 (Left most rack)" at bounding box center [315, 19] width 107 height 15
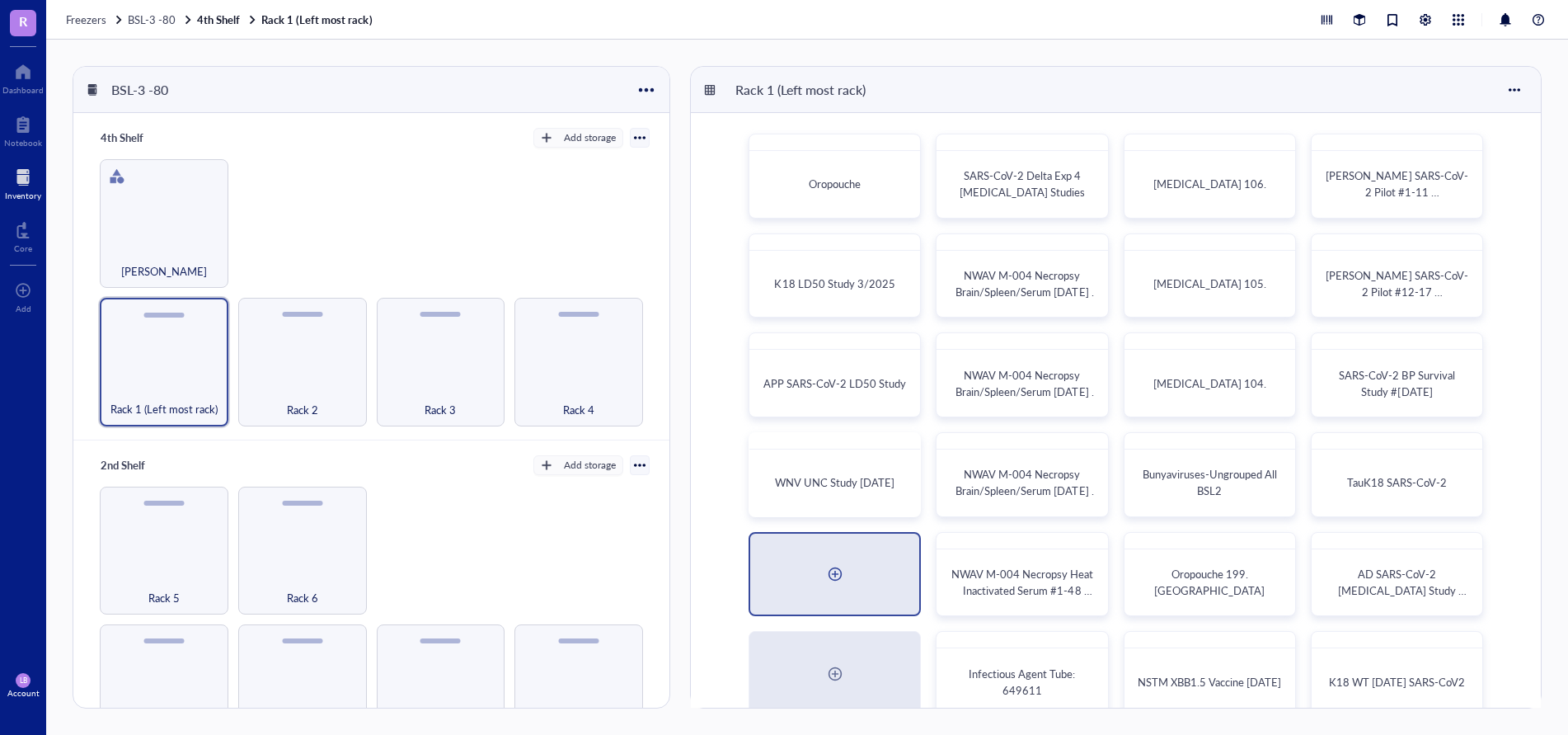
click at [845, 578] on div at bounding box center [834, 573] width 26 height 26
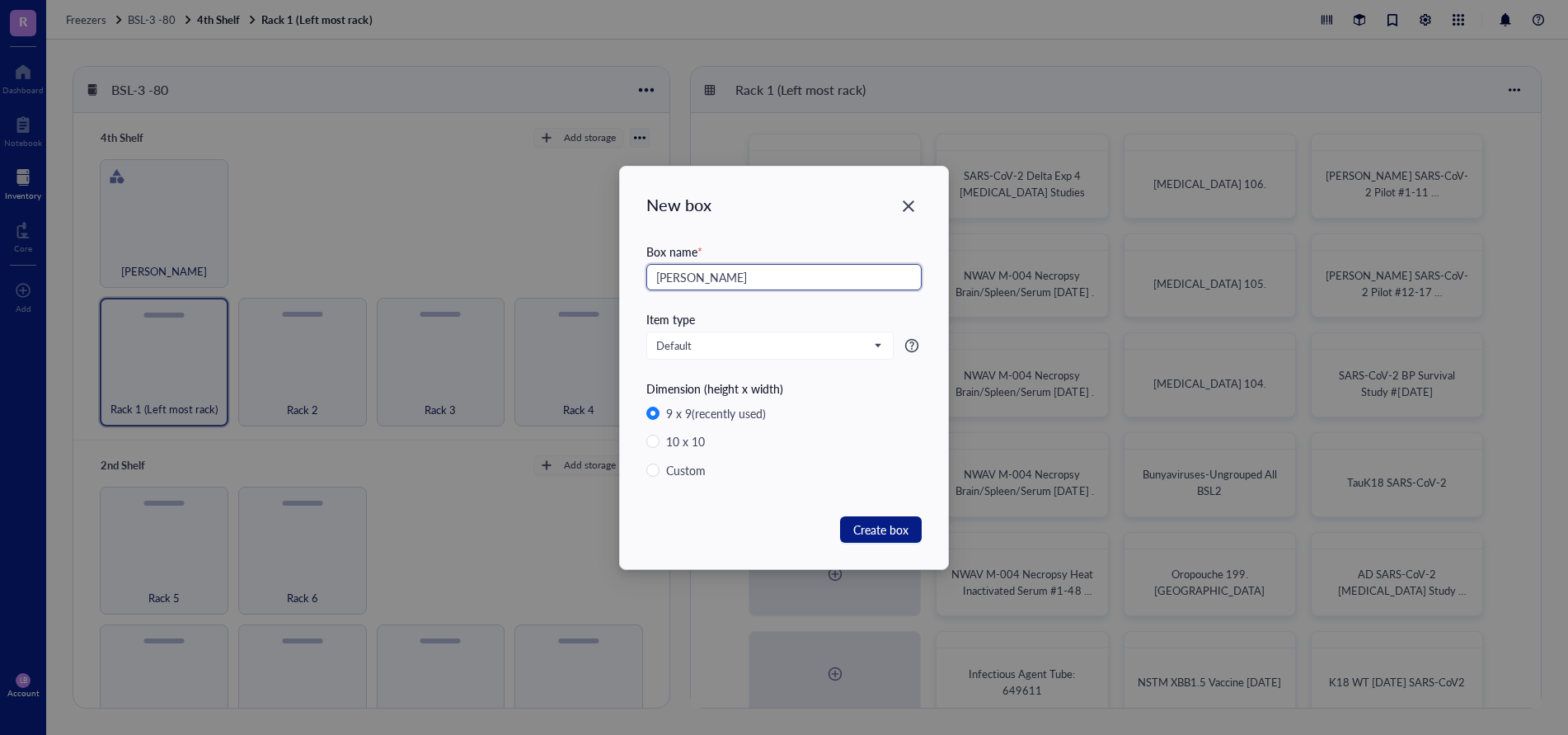
click at [758, 284] on input "[PERSON_NAME]" at bounding box center [784, 276] width 275 height 26
type input "[PERSON_NAME]-CoV-2 Omicron Herbal Extract Study [DATE]"
click at [869, 544] on div "New box Box name * [PERSON_NAME]-CoV-2 Omicron Herbal Extract Study [DATE] Item…" at bounding box center [783, 367] width 328 height 402
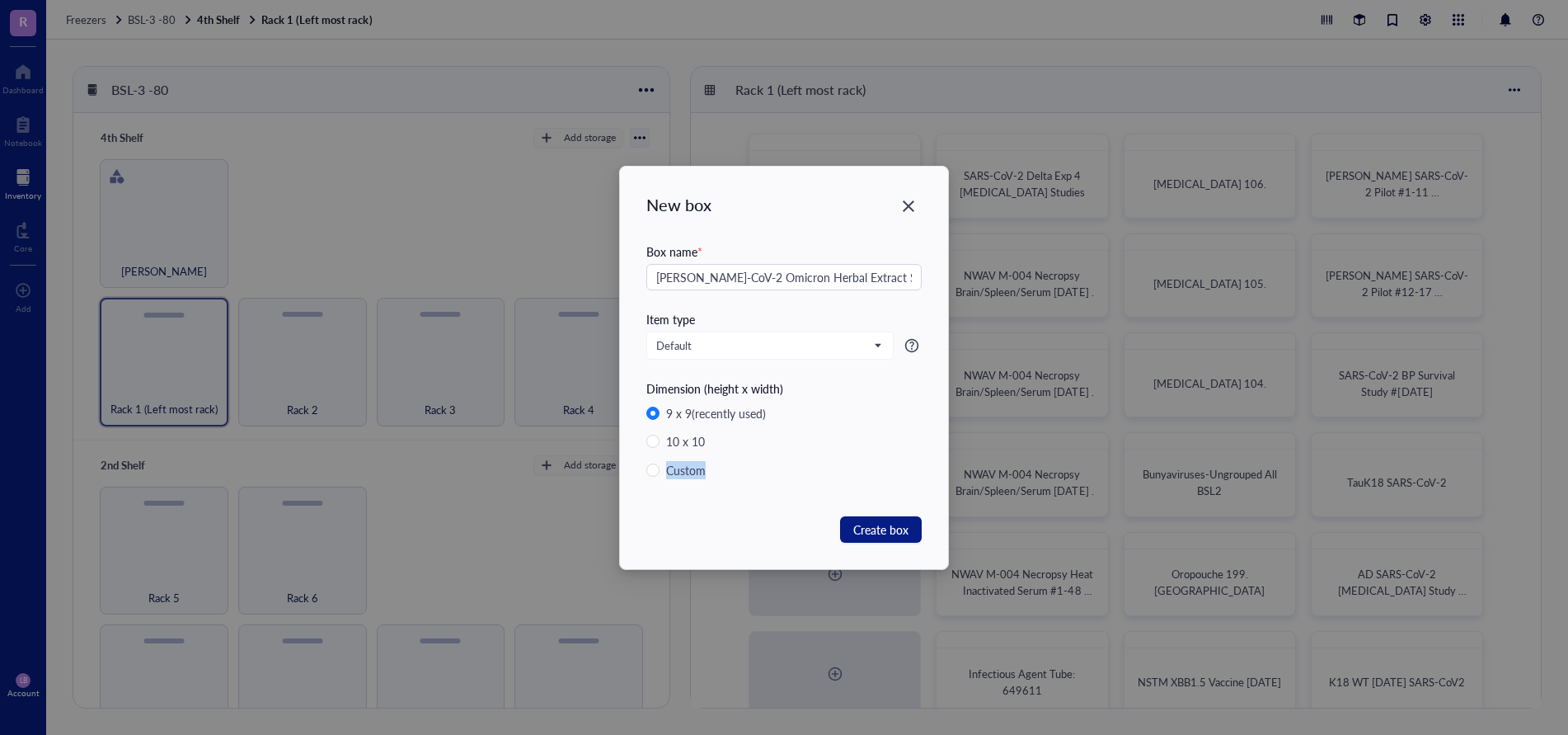
click at [869, 542] on div "New box Box name * [PERSON_NAME]-CoV-2 Omicron Herbal Extract Study [DATE] Item…" at bounding box center [783, 367] width 328 height 402
click at [872, 537] on span "Create box" at bounding box center [880, 529] width 55 height 18
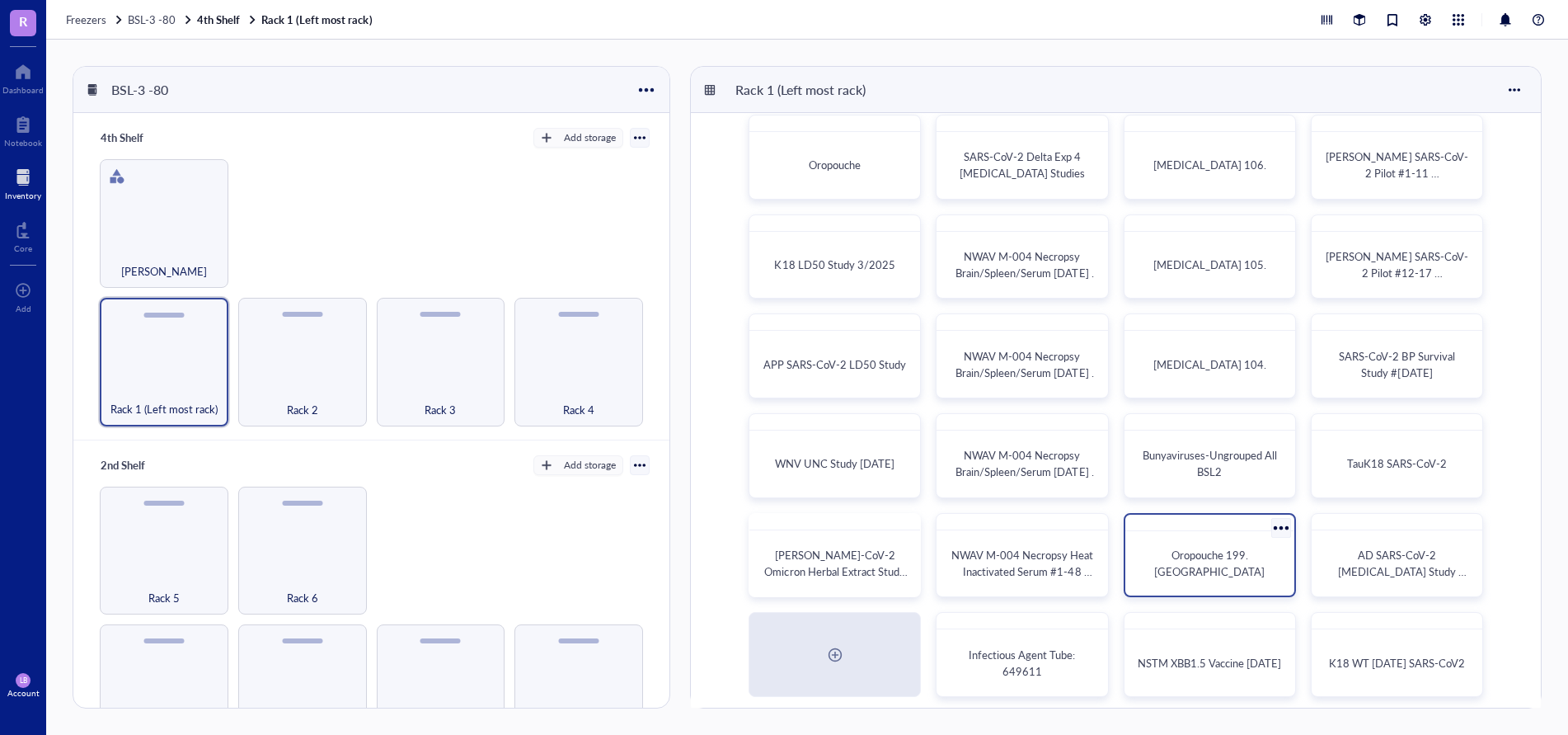
scroll to position [29, 0]
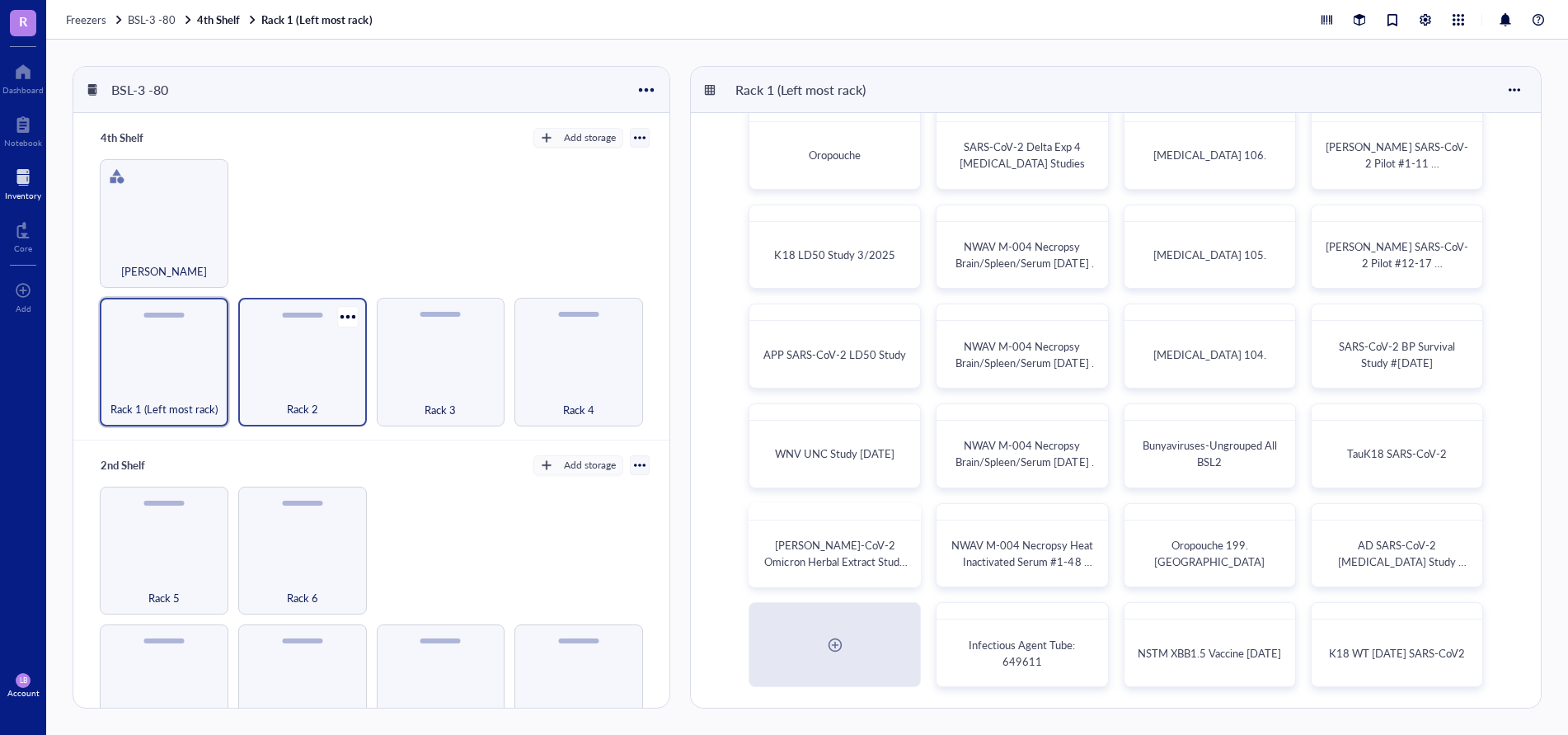
click at [281, 381] on div "Rack 2" at bounding box center [302, 399] width 112 height 36
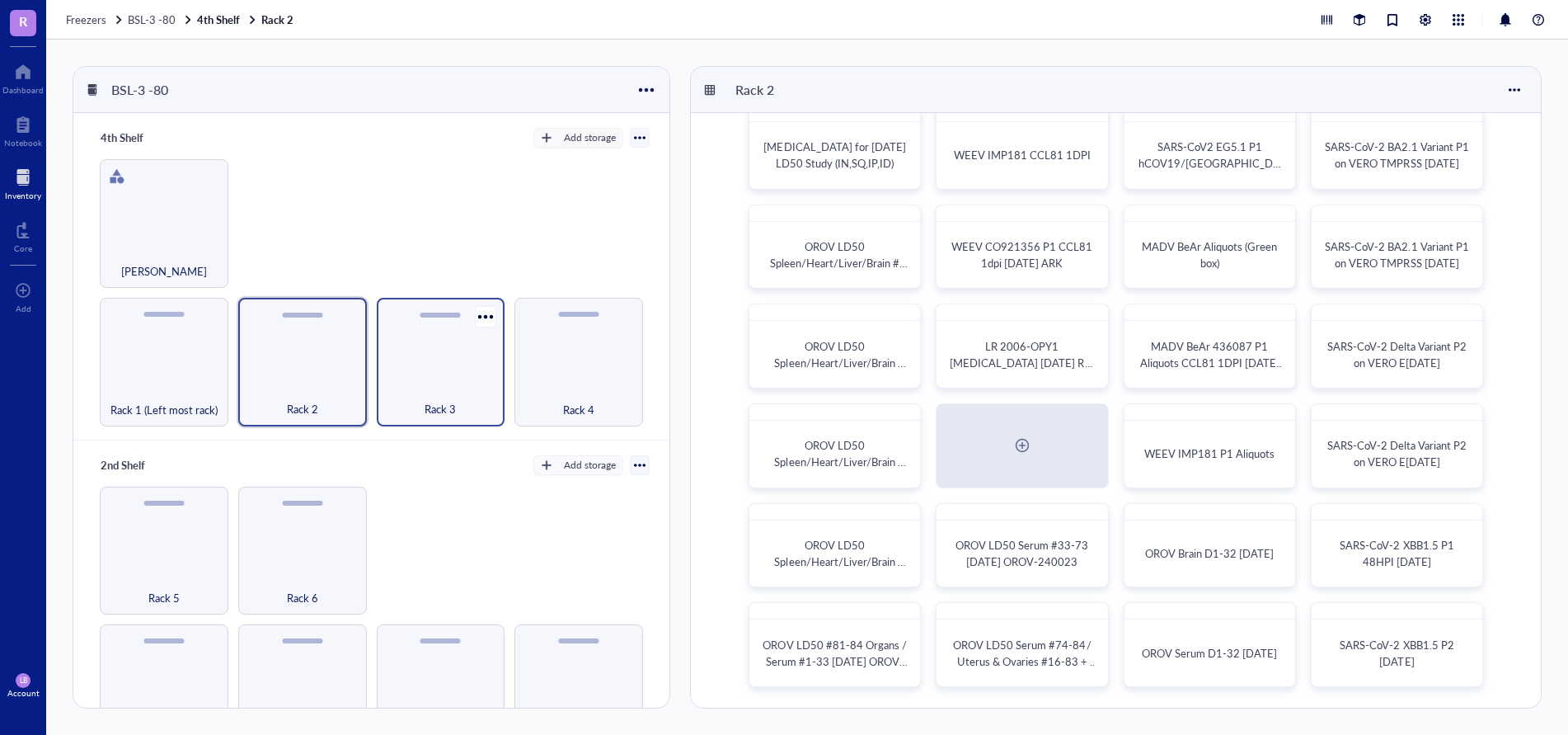
click at [447, 372] on div "Rack 3" at bounding box center [441, 362] width 129 height 129
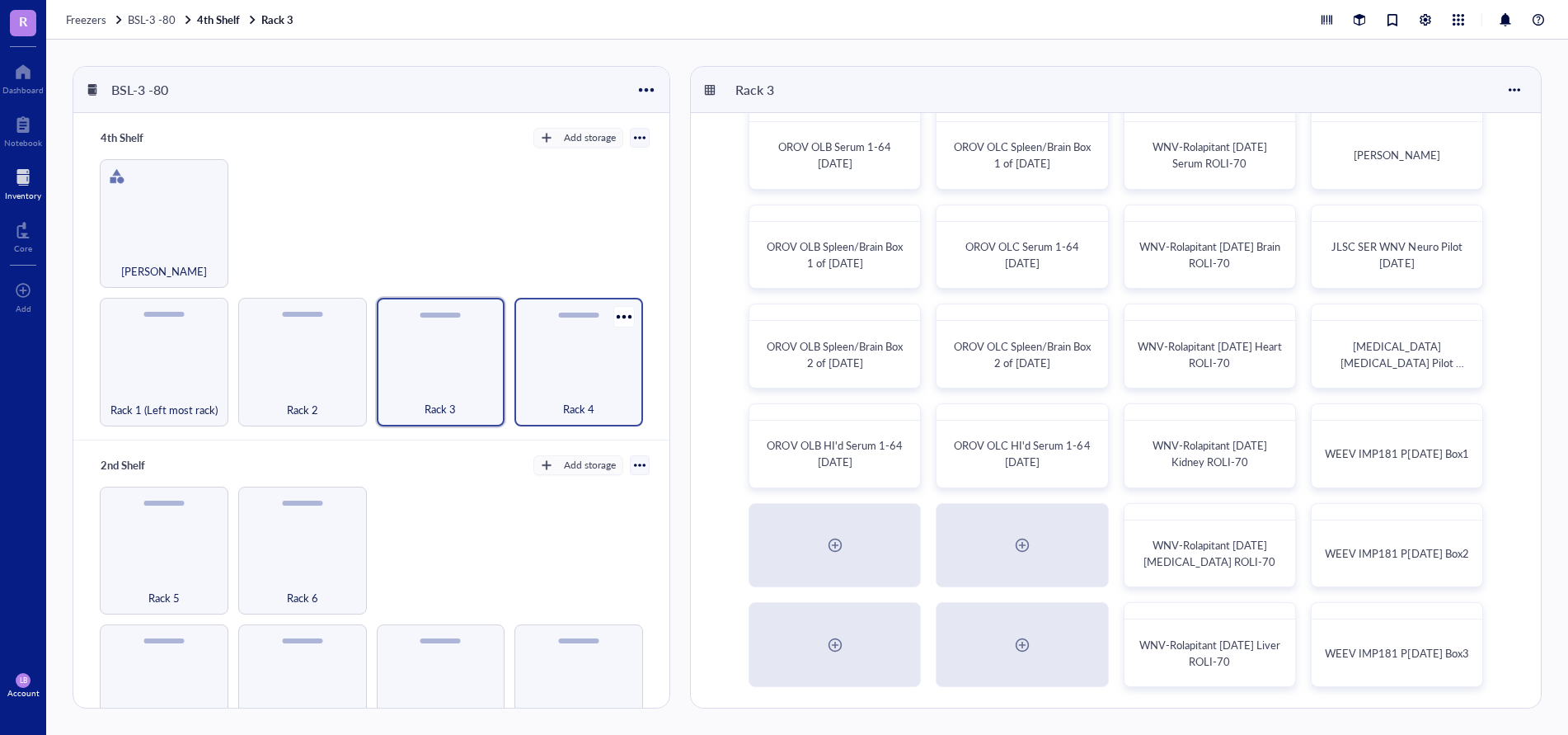
click at [592, 381] on div "Rack 4" at bounding box center [578, 399] width 112 height 36
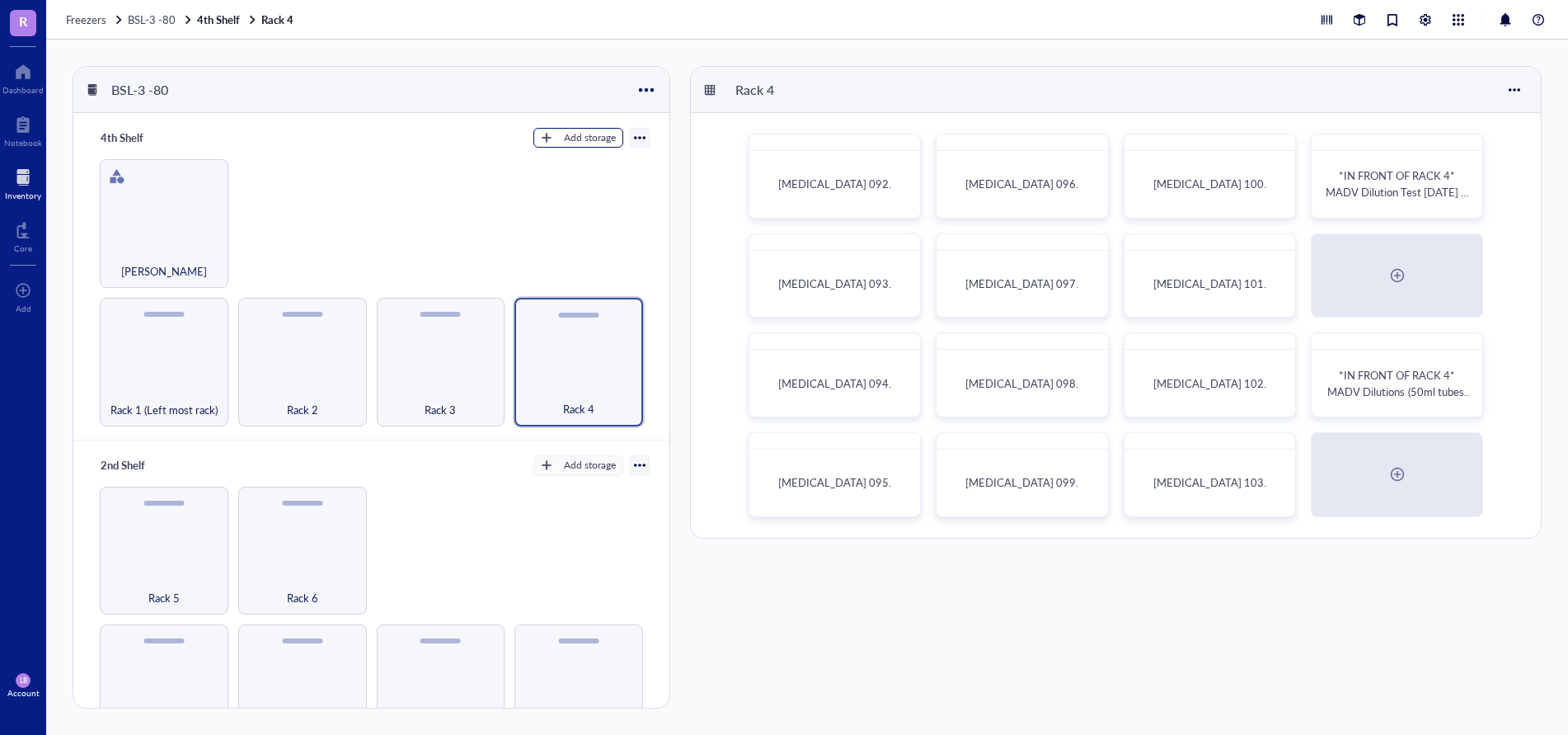
click at [576, 139] on div "Add storage" at bounding box center [590, 138] width 52 height 15
click at [561, 167] on span "Rack" at bounding box center [586, 166] width 94 height 18
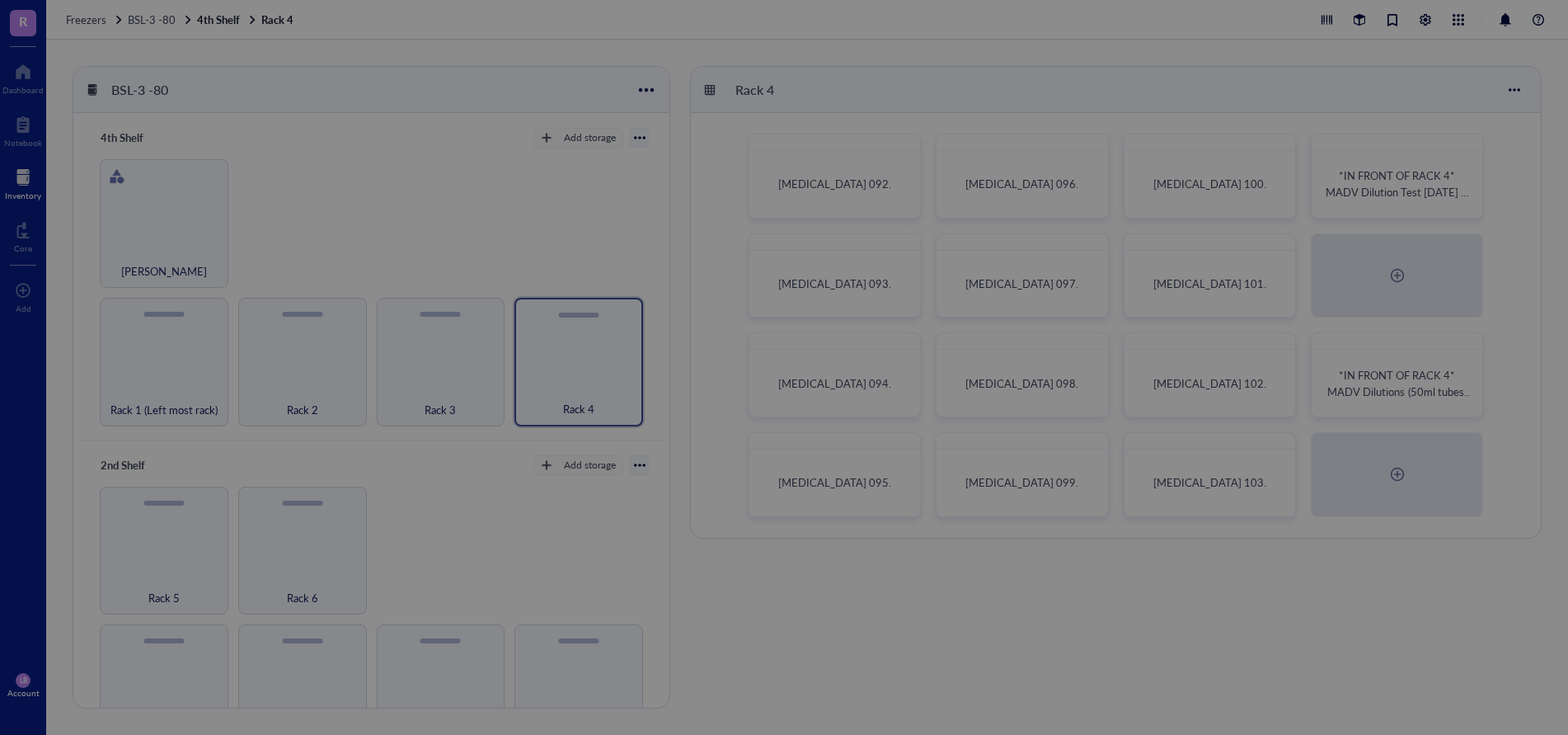
radio input "false"
radio input "true"
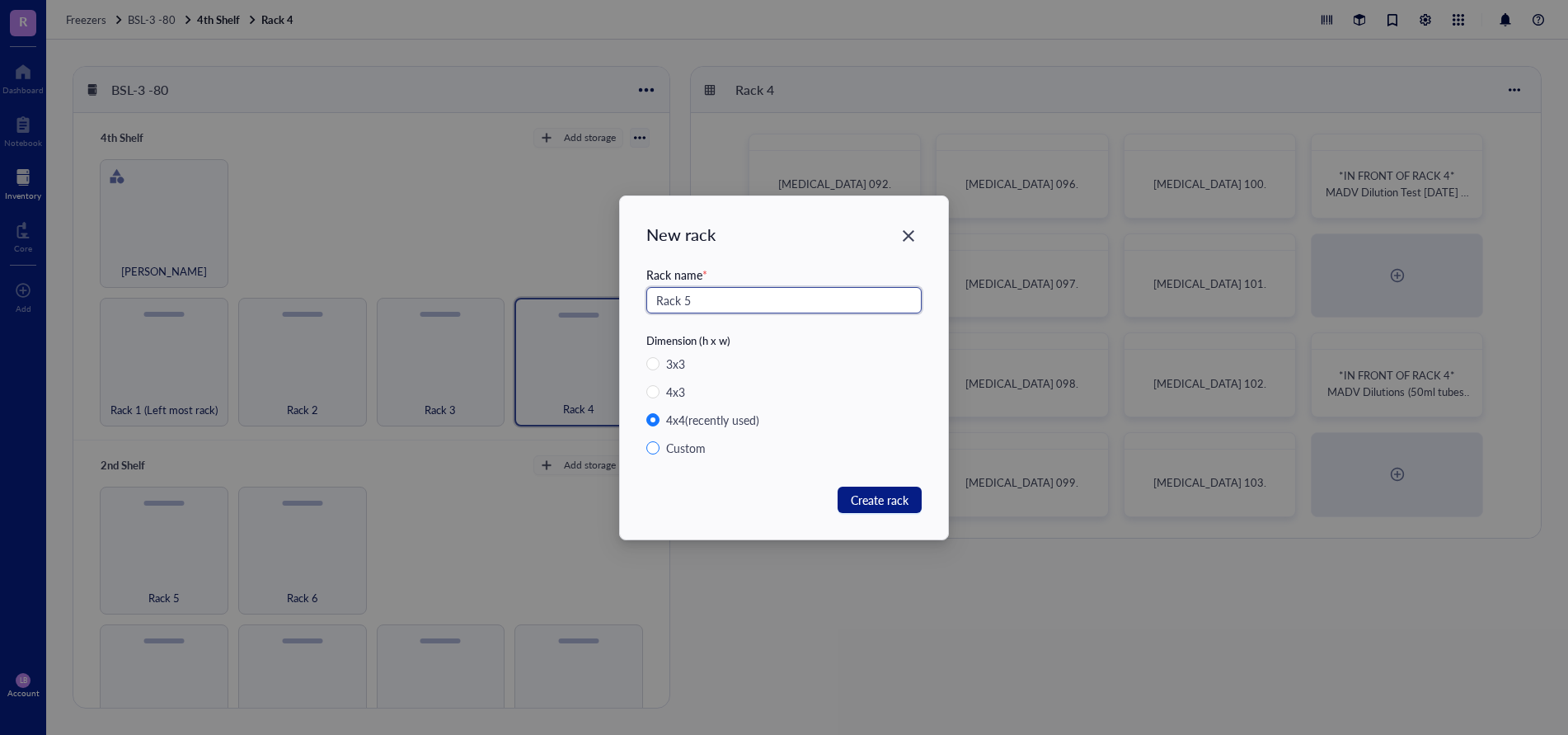
type input "Rack 5"
click at [654, 444] on input "Custom" at bounding box center [653, 447] width 13 height 13
radio input "true"
radio input "false"
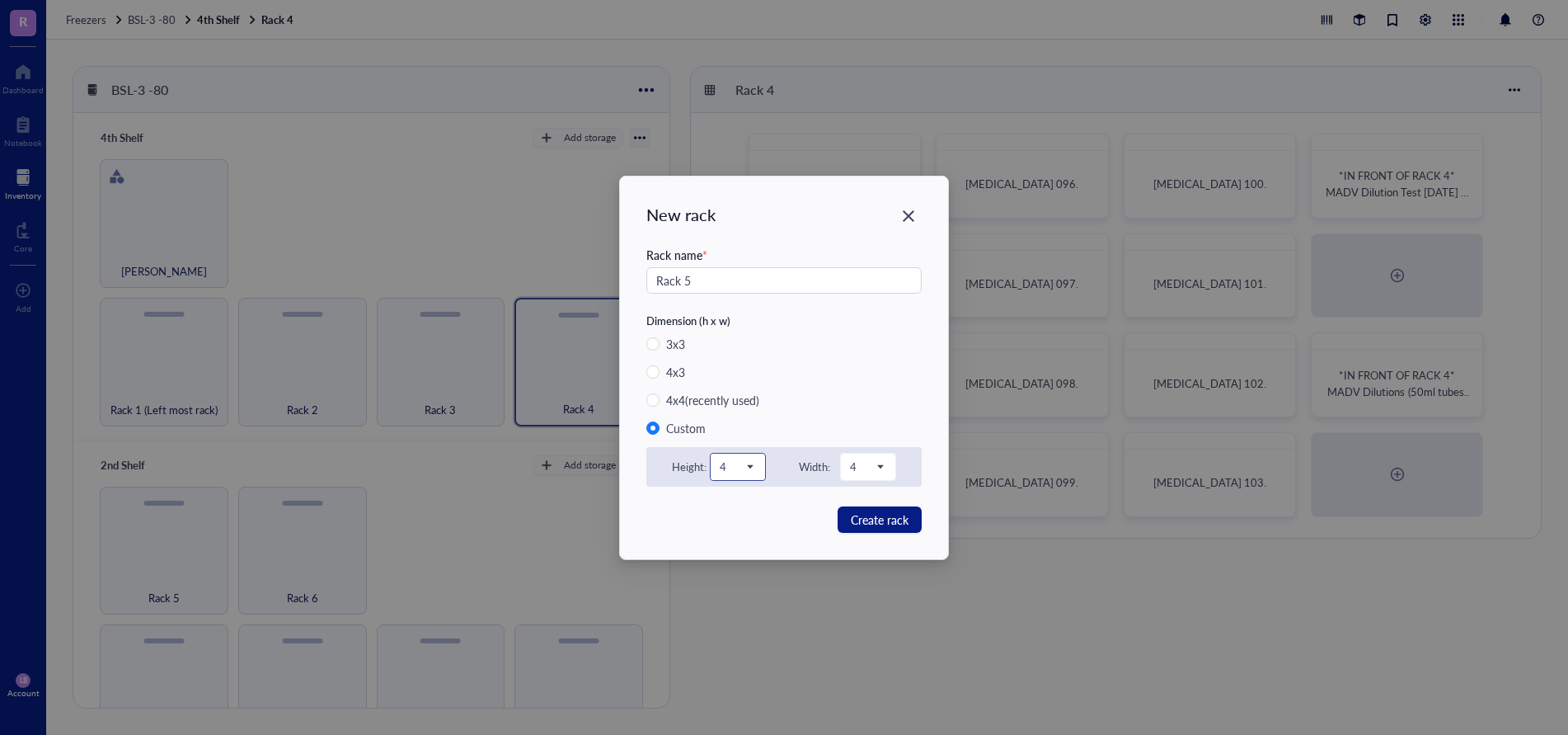
click at [757, 468] on div "4" at bounding box center [737, 466] width 55 height 26
click at [729, 615] on div "6" at bounding box center [737, 628] width 55 height 26
click at [891, 515] on span "Create rack" at bounding box center [879, 519] width 58 height 18
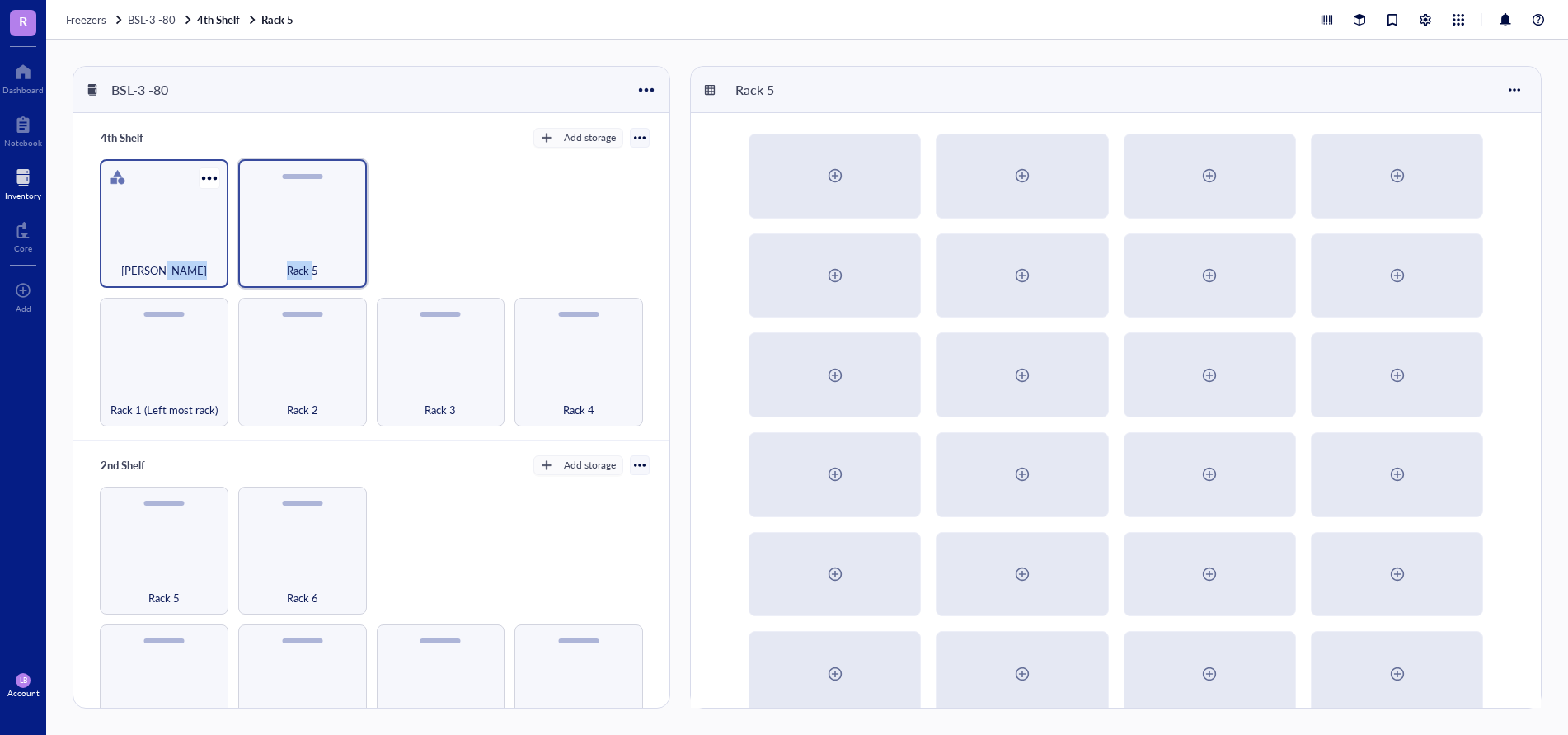
drag, startPoint x: 312, startPoint y: 250, endPoint x: 173, endPoint y: 248, distance: 139.0
click at [173, 248] on div "Rack 1 (Left most rack) Rack 2 Rack 3 Rack 4 [PERSON_NAME] Rack 5" at bounding box center [371, 292] width 557 height 267
drag, startPoint x: 156, startPoint y: 223, endPoint x: 434, endPoint y: 217, distance: 278.1
click at [434, 217] on div "Rack 1 (Left most rack) Rack 2 Rack 3 Rack 4 [PERSON_NAME] Rack 5" at bounding box center [371, 292] width 557 height 267
click at [363, 250] on div "Rack 1 (Left most rack) Rack 2 Rack 3 Rack 4 [PERSON_NAME] Rack 5" at bounding box center [371, 292] width 557 height 267
